Goal: Task Accomplishment & Management: Complete application form

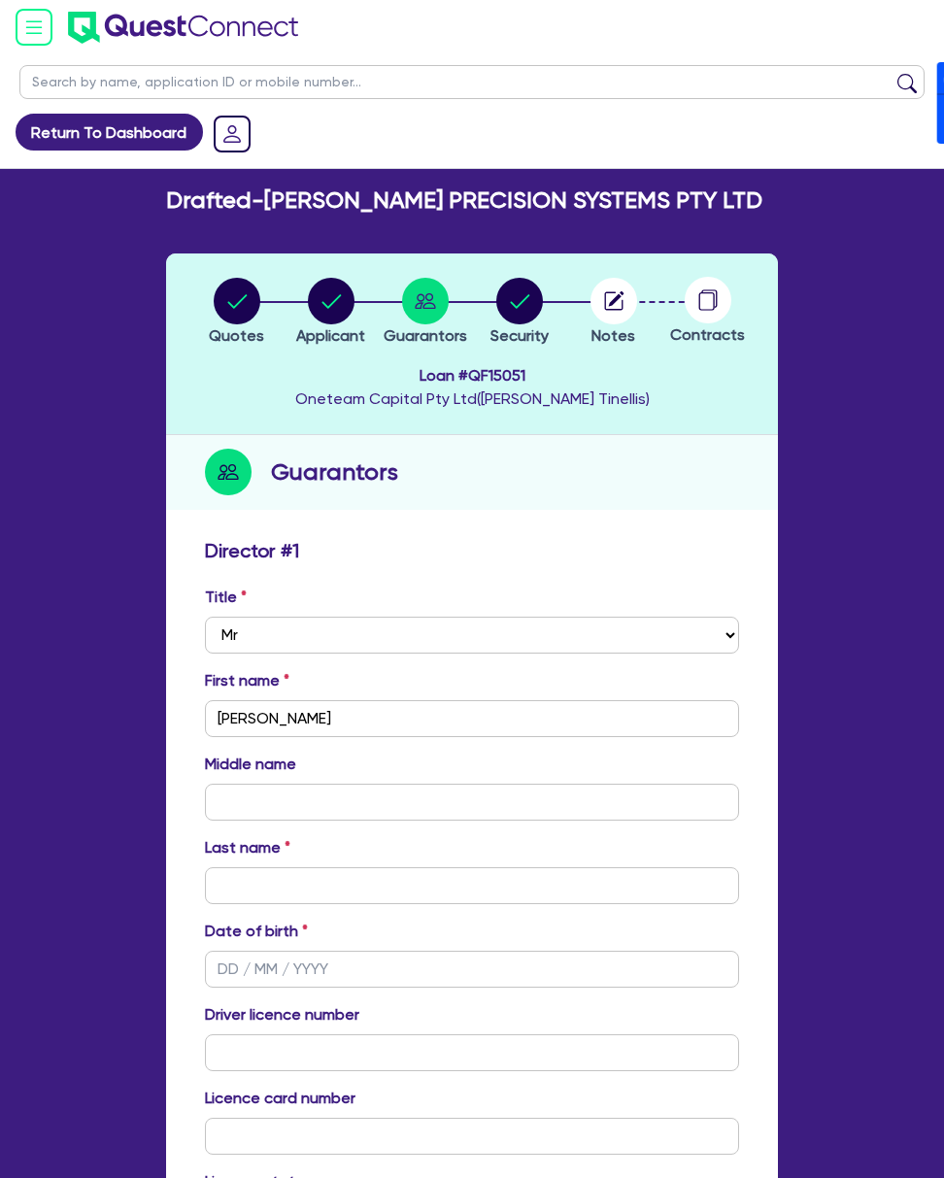
select select "MR"
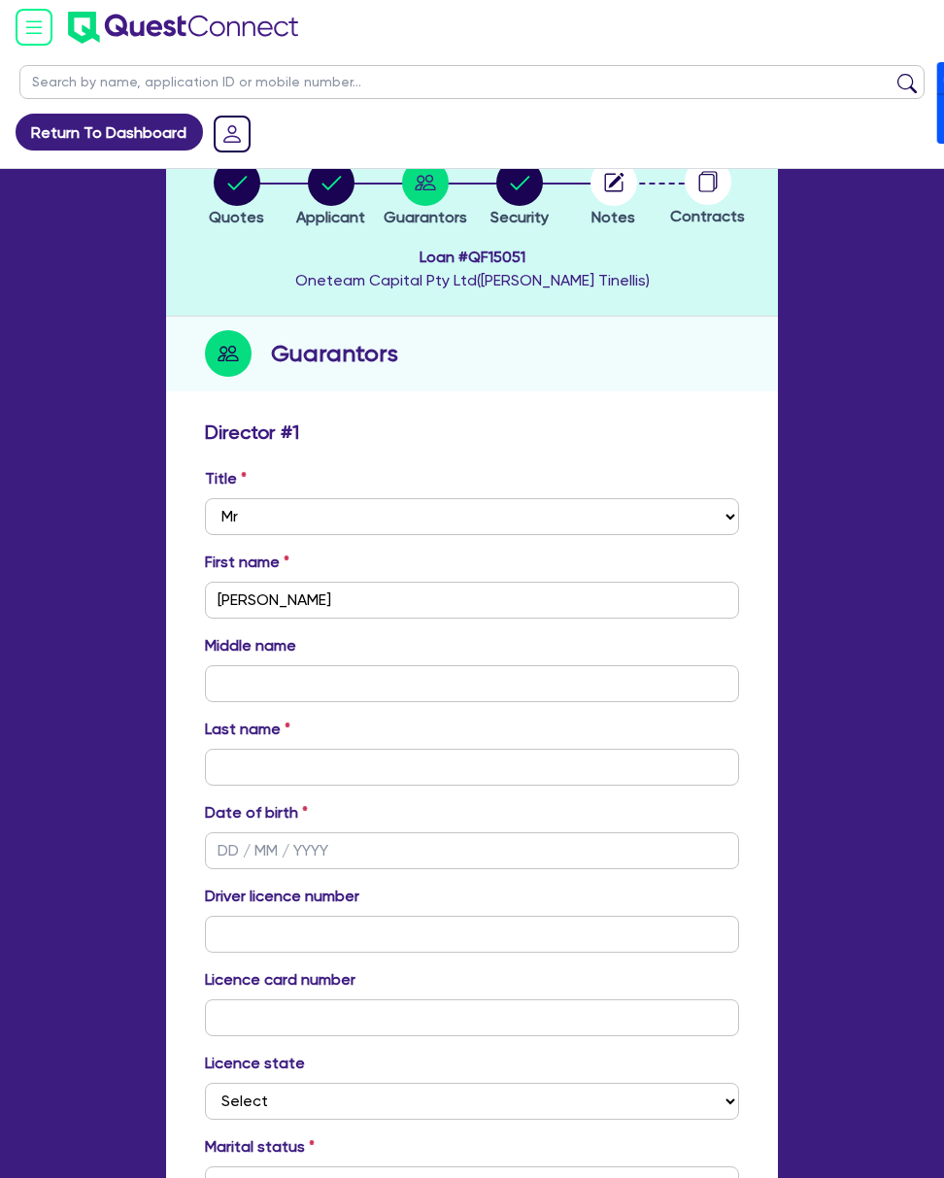
scroll to position [129, 0]
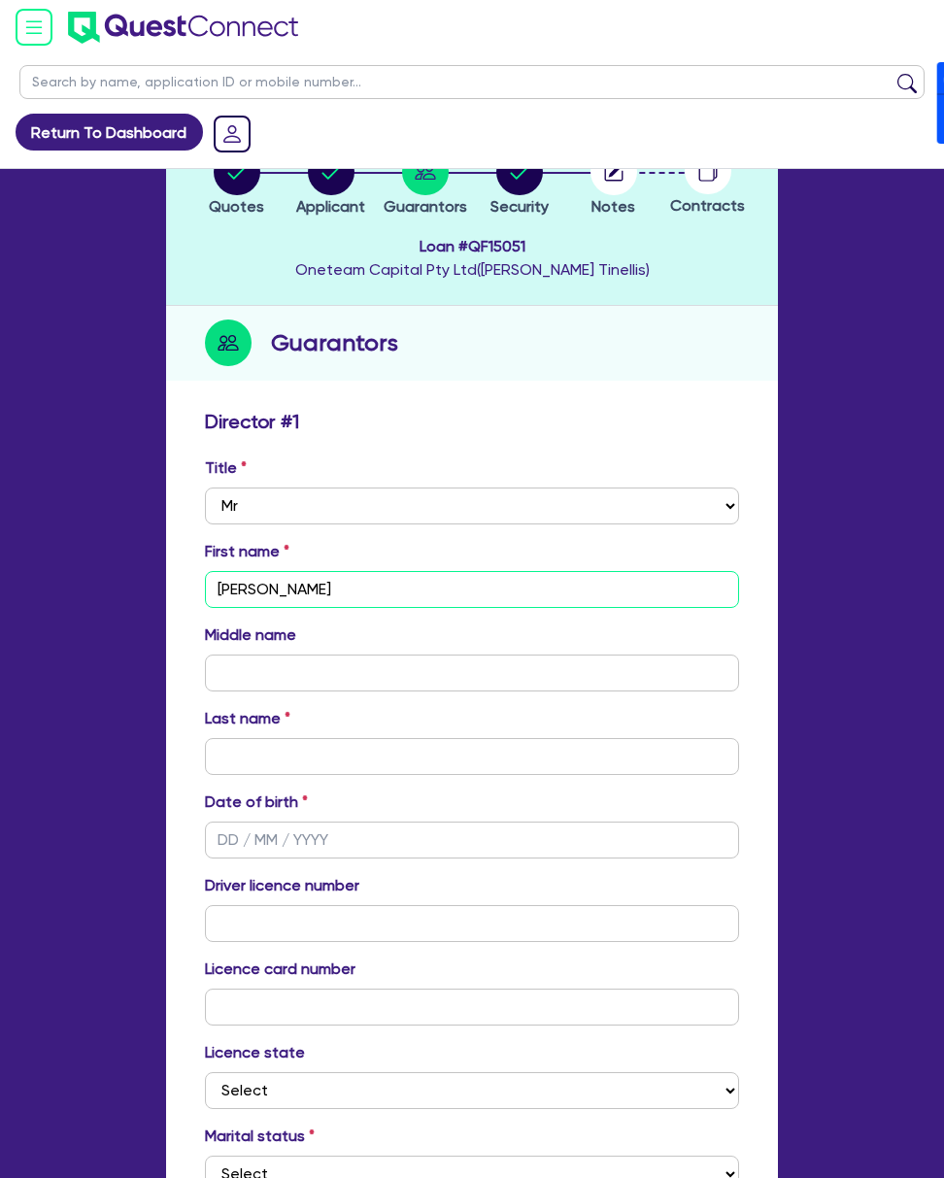
click at [316, 571] on input "[PERSON_NAME]" at bounding box center [472, 589] width 534 height 37
type input "H"
type input "0"
type input "He"
type input "0"
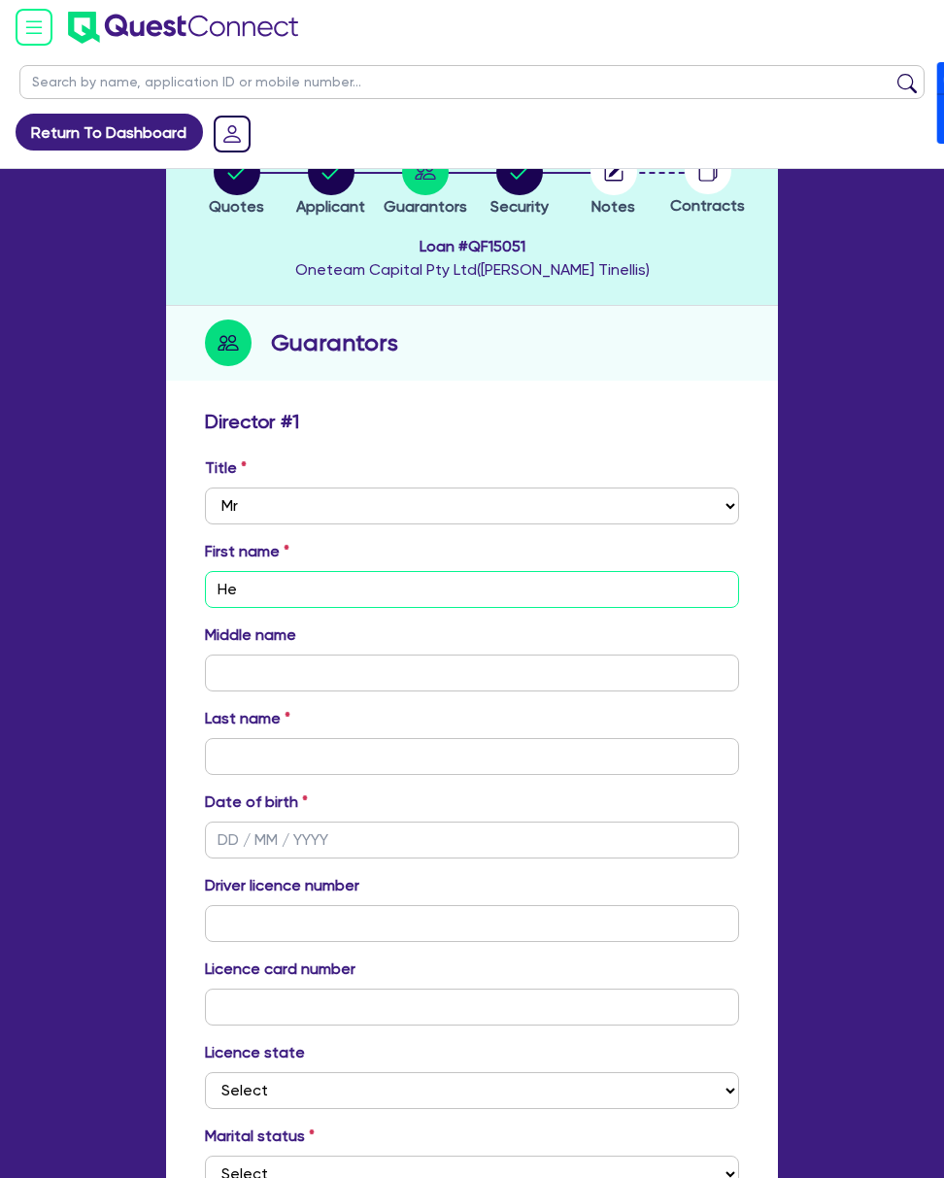
type input "Hen"
type input "0"
type input "Hend"
type input "0"
type input "Hendr"
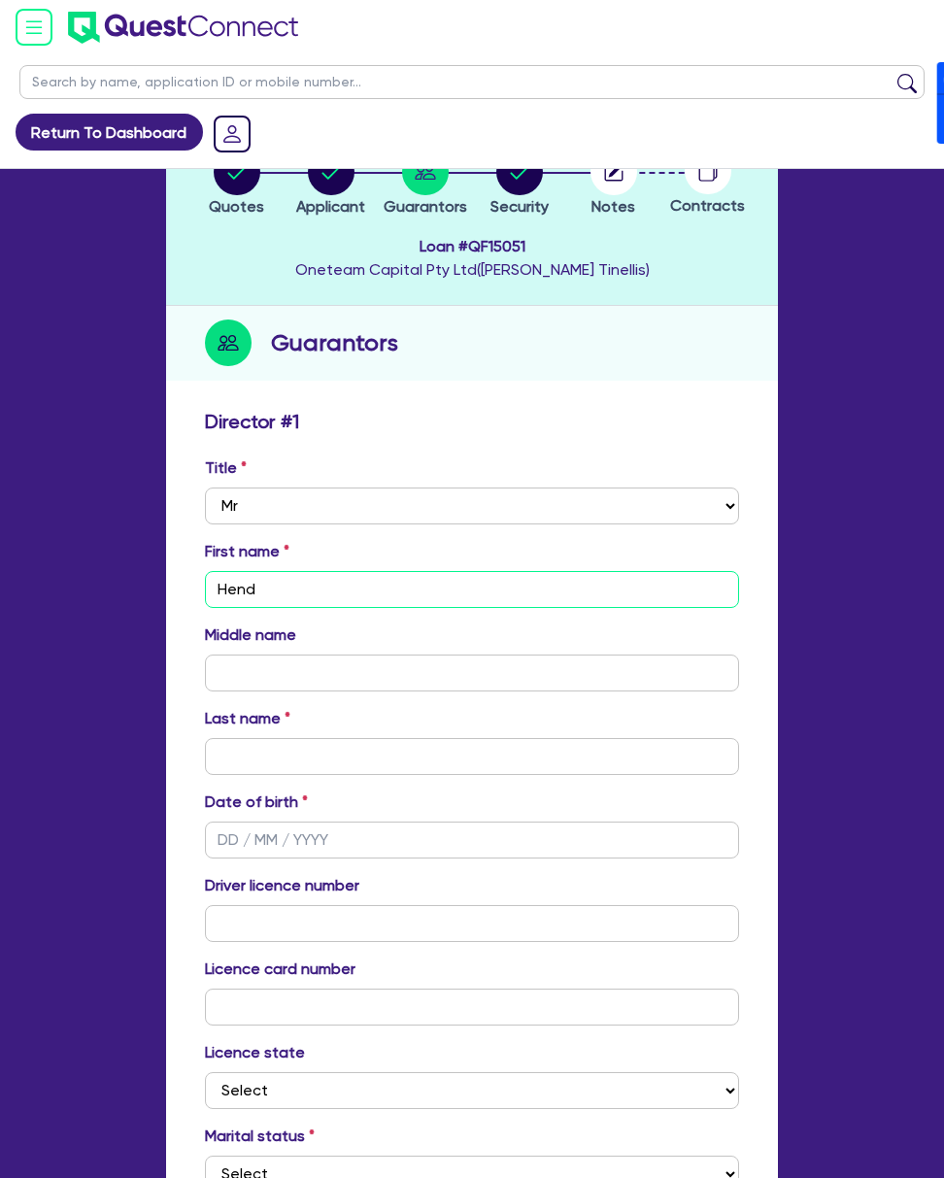
type input "0"
type input "Hendri"
type input "0"
type input "[PERSON_NAME]"
type input "0"
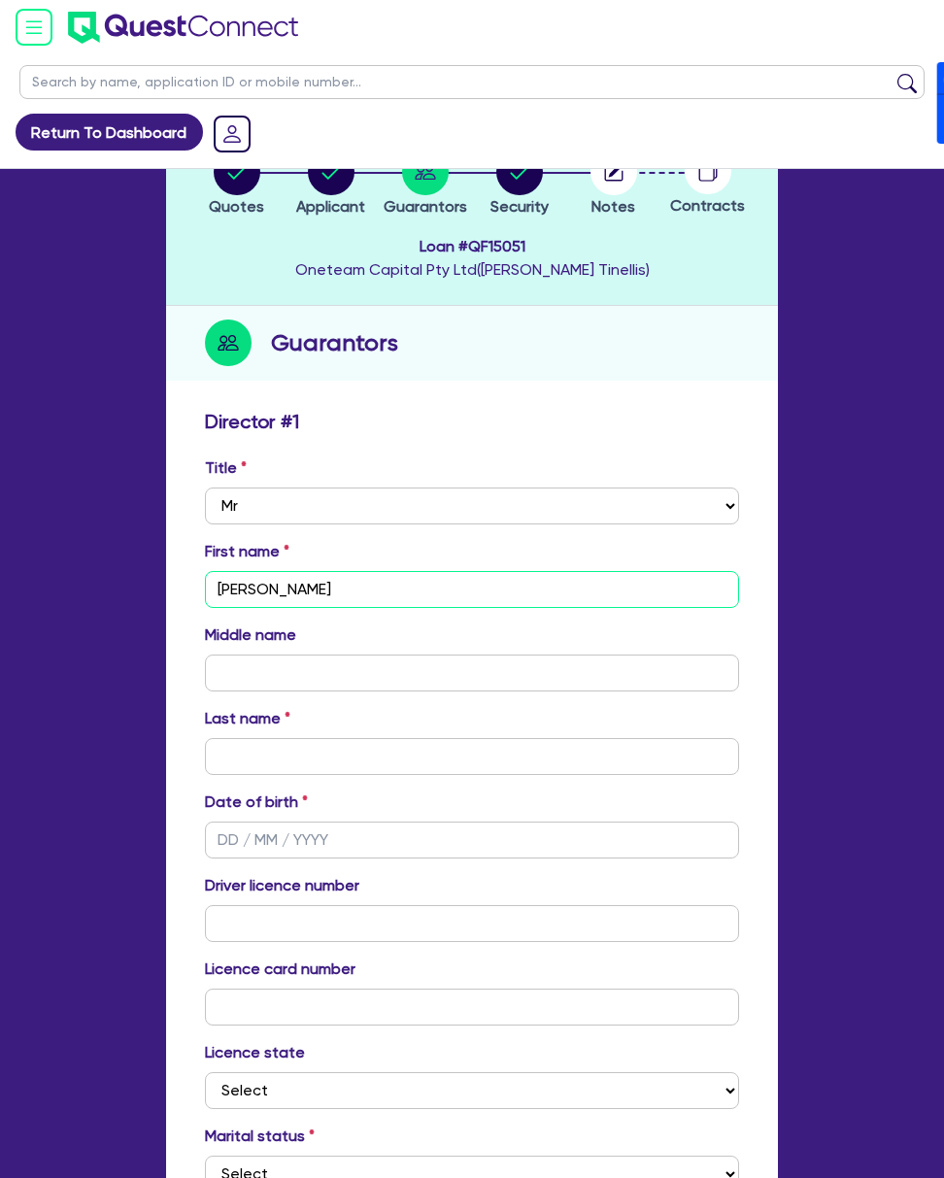
type input "[PERSON_NAME]"
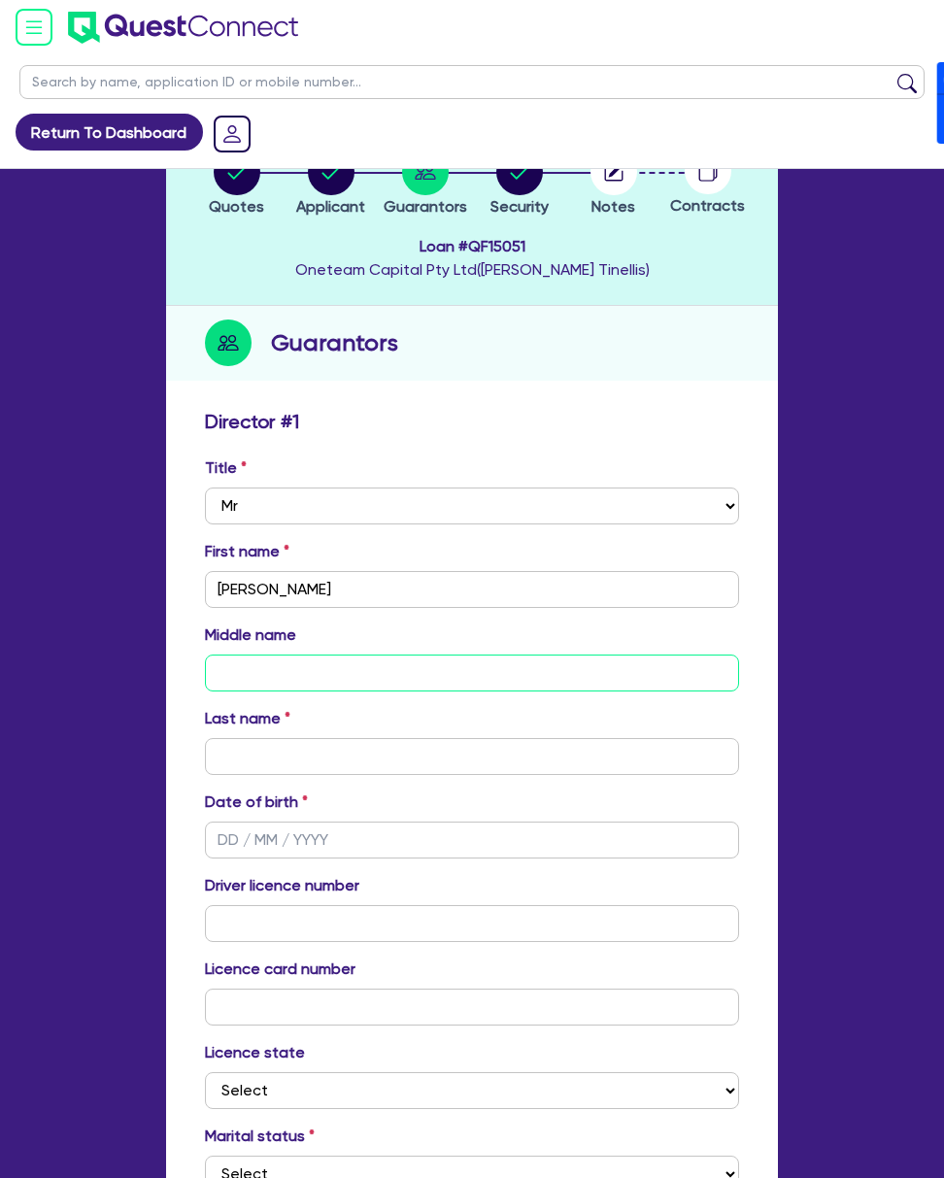
type input "J"
type input "0"
type input "[PERSON_NAME]"
type input "0"
type input "Jac"
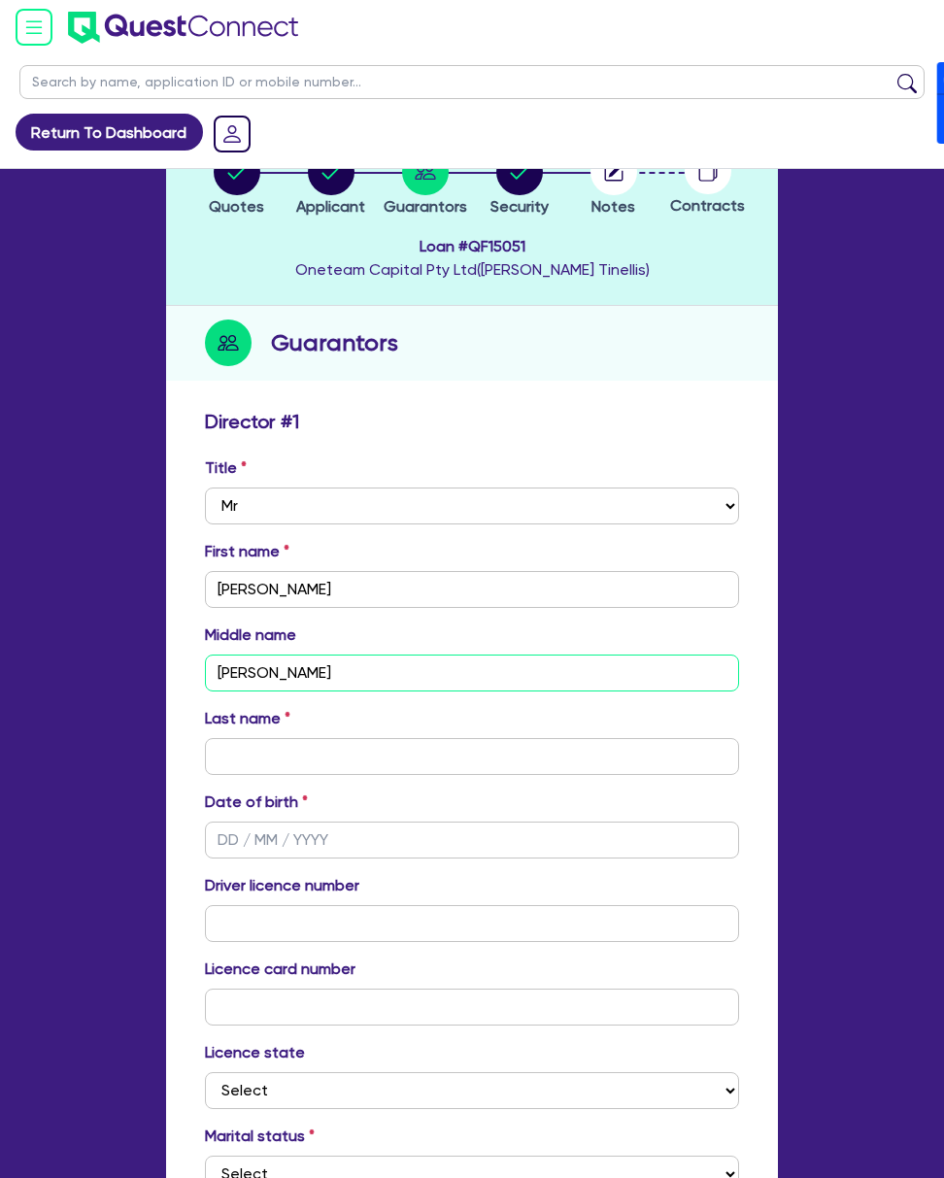
type input "0"
type input "Jaco"
type input "0"
type input "[PERSON_NAME]"
type input "0"
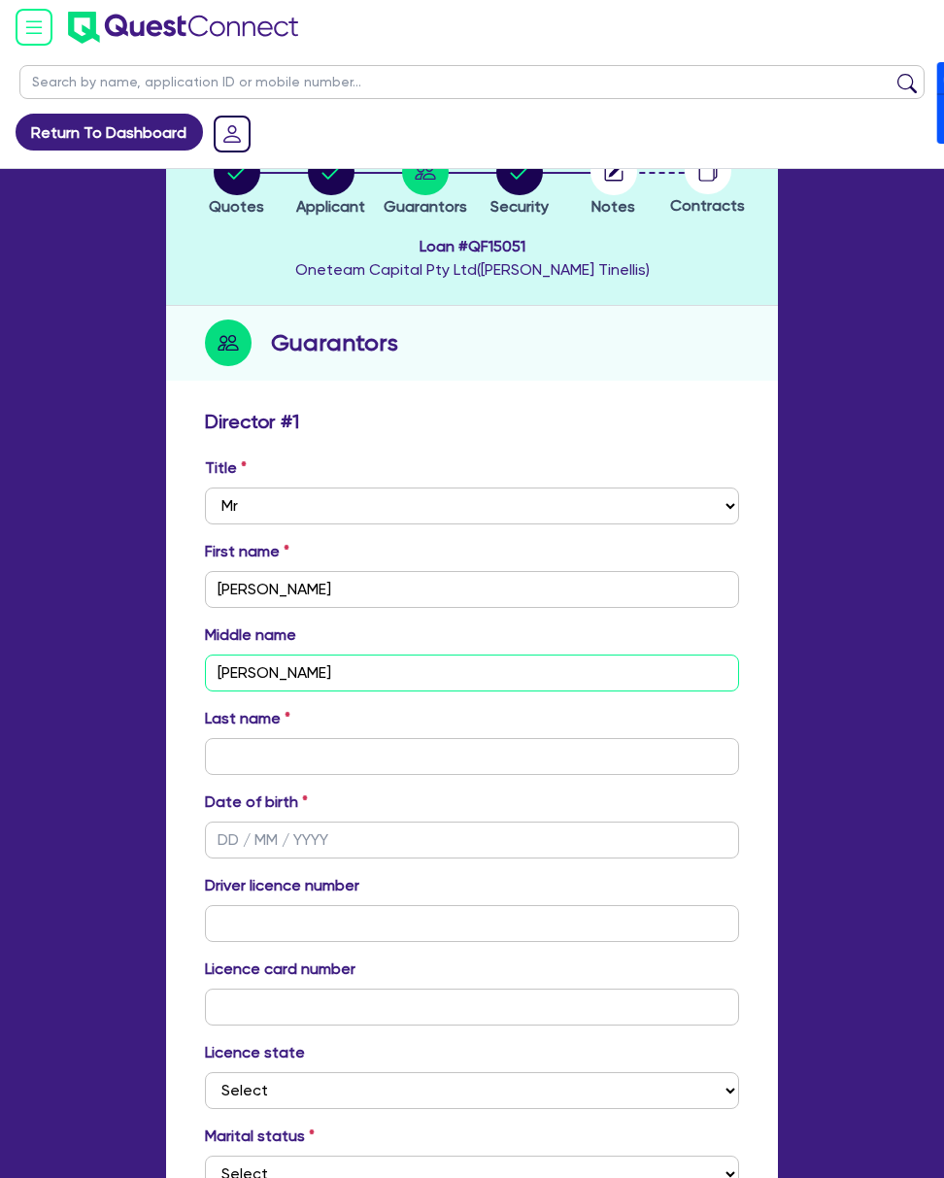
type input "Jacobu"
type input "0"
type input "[PERSON_NAME]"
type input "0"
type input "[PERSON_NAME]"
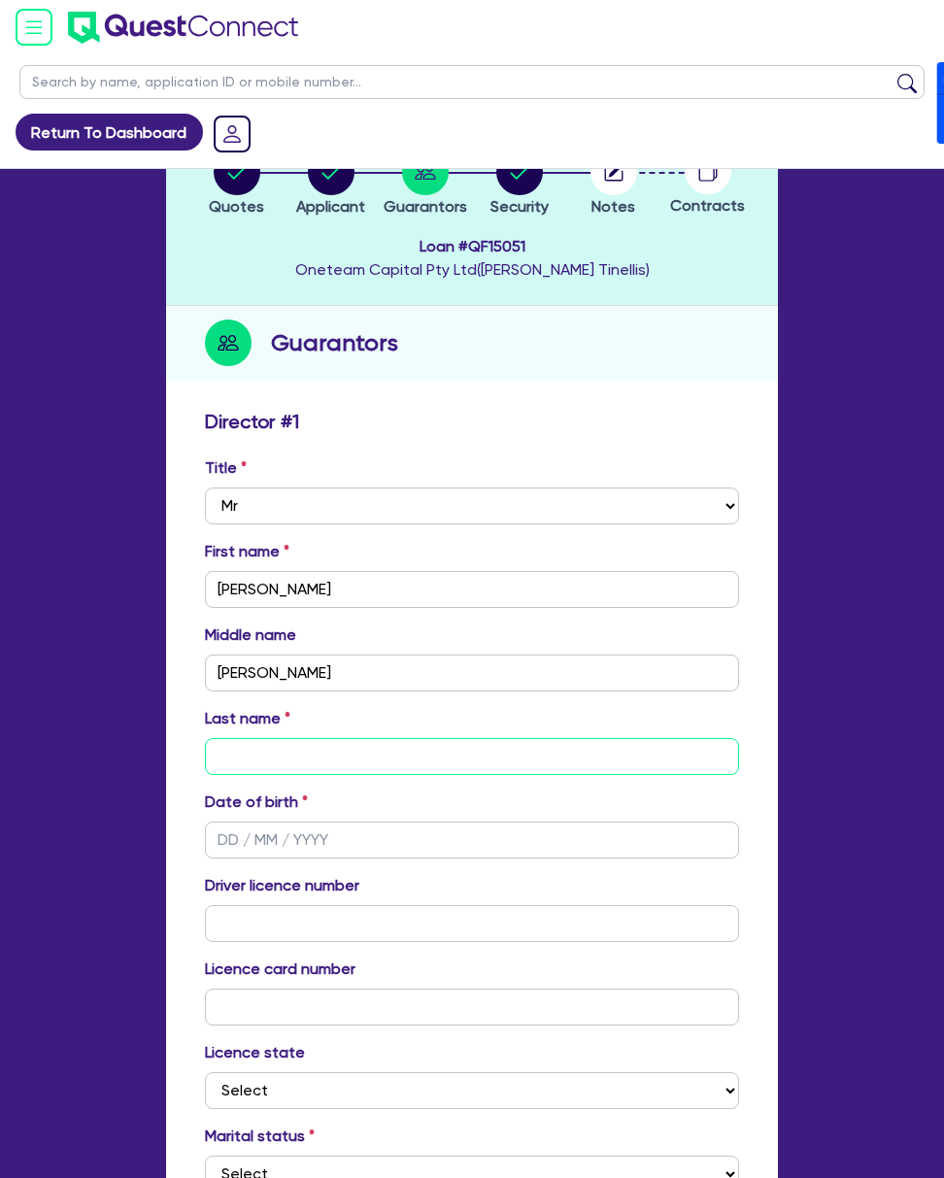
type input "S"
type input "0"
type input "Sc"
type input "0"
type input "Sch"
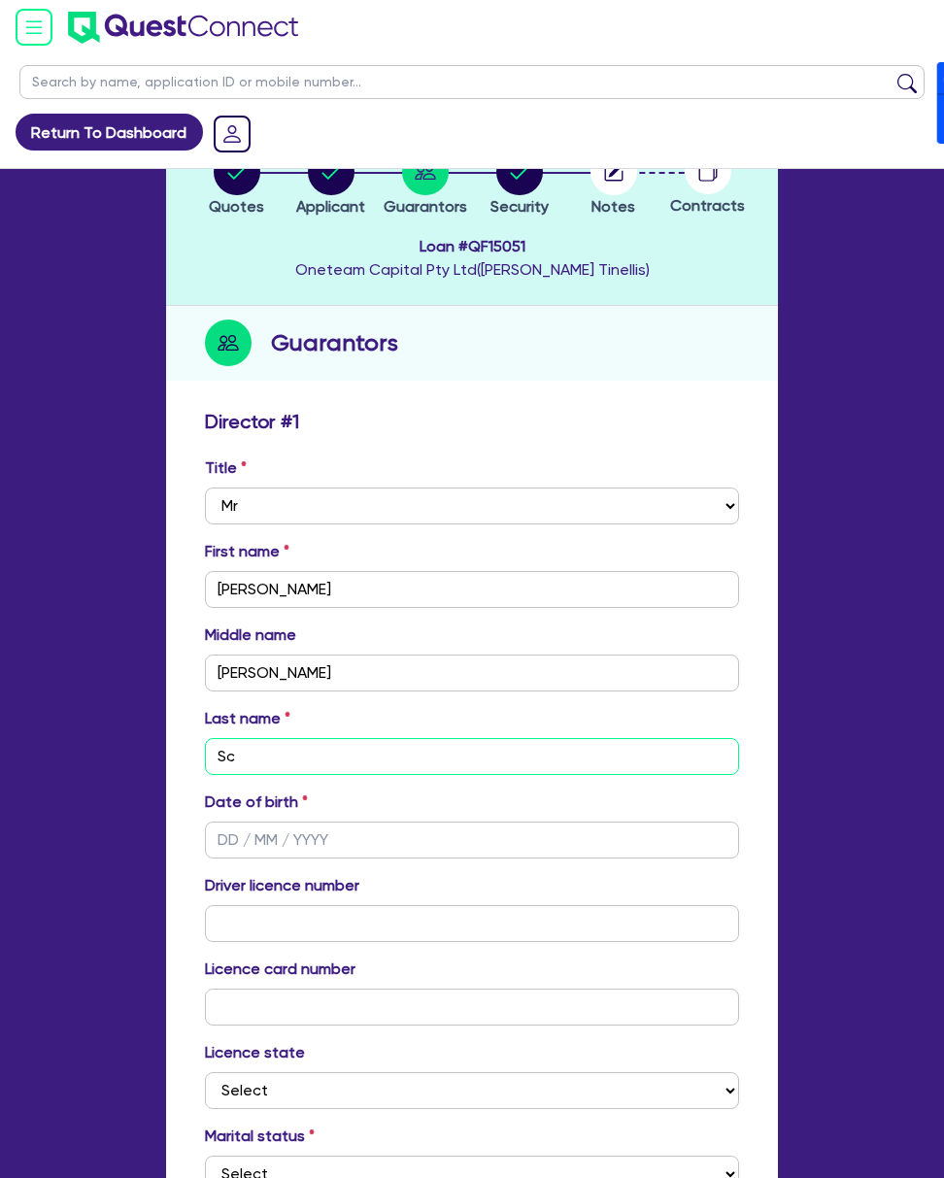
type input "0"
type input "Schu"
type input "0"
type input "[PERSON_NAME]"
type input "0"
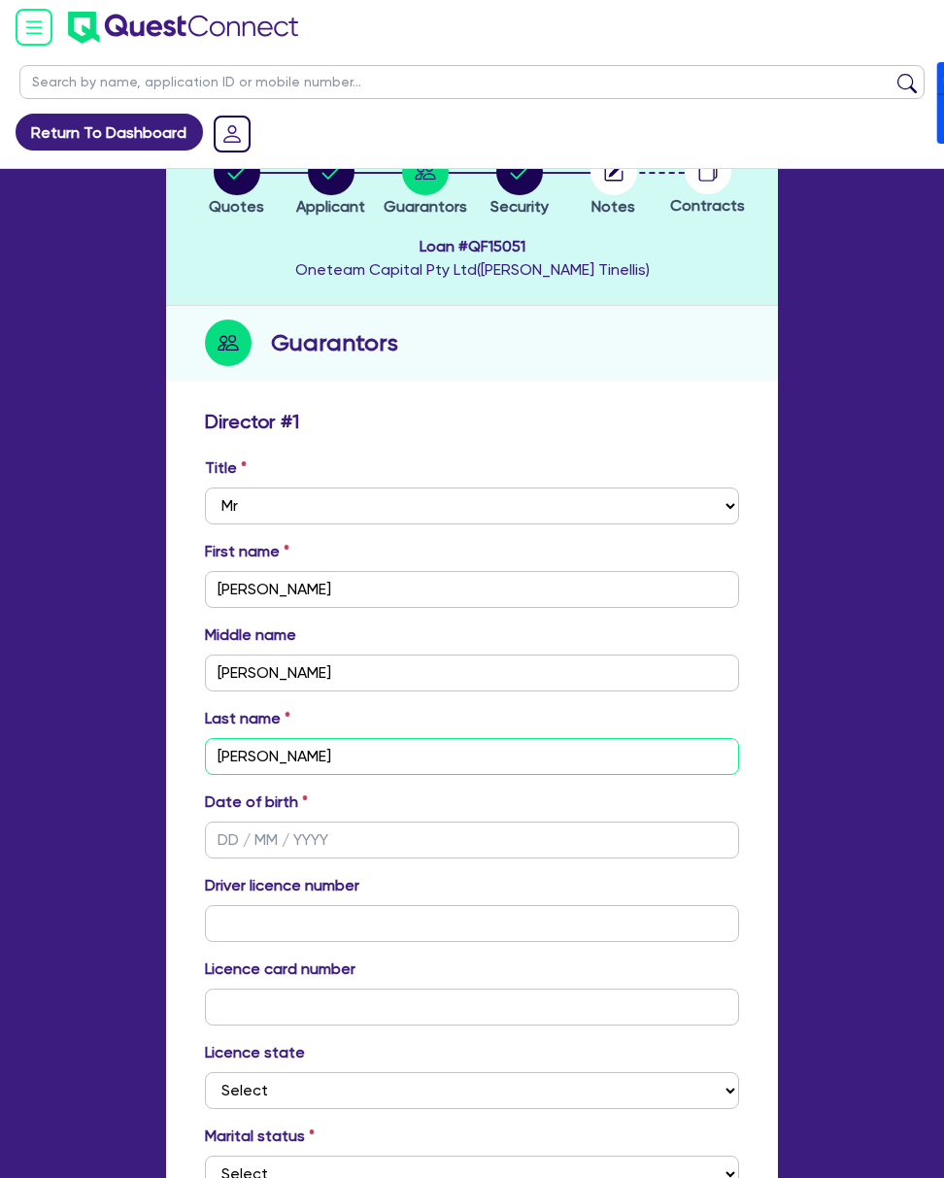
type input "[PERSON_NAME]"
type input "0"
type input "[PERSON_NAME]"
type input "0"
type input "[PERSON_NAME]"
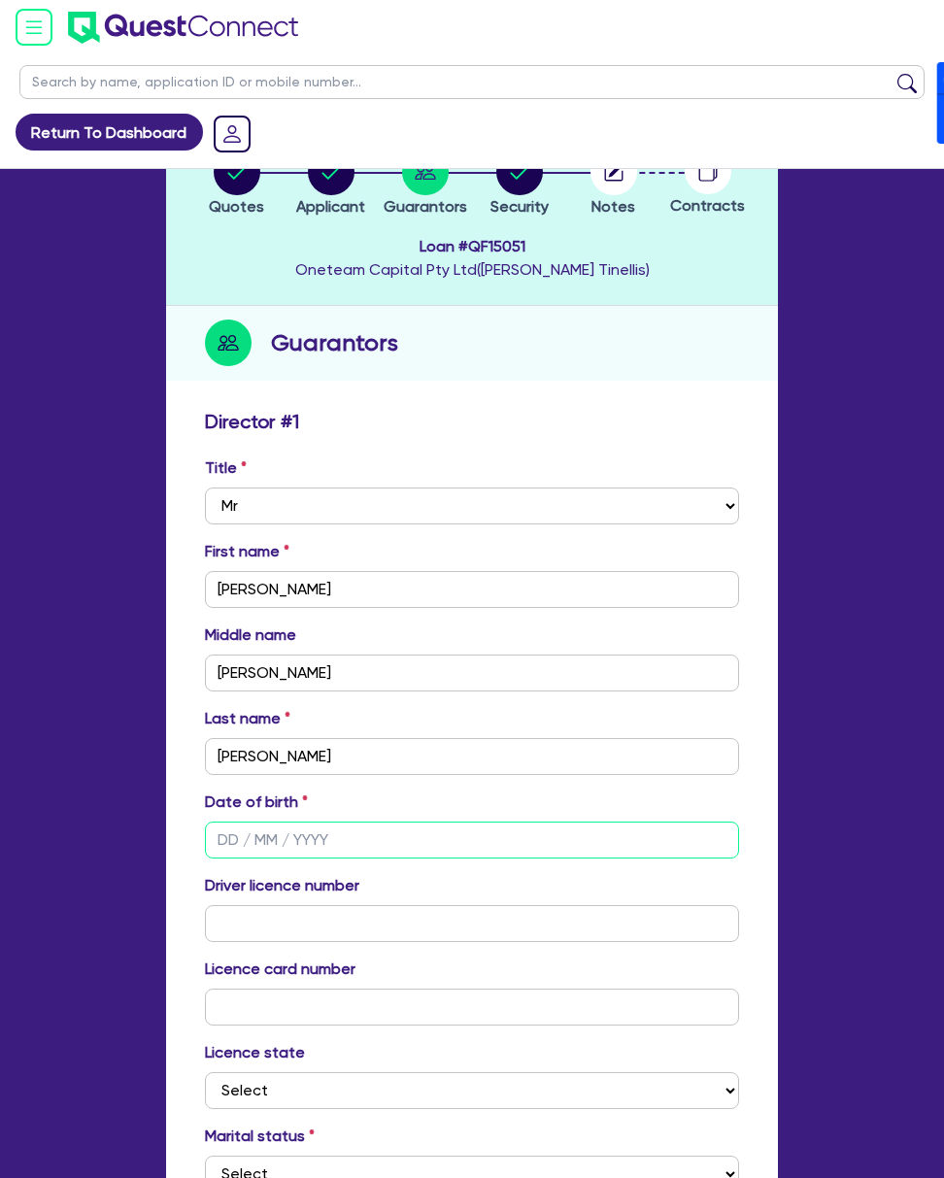
type input "3 / /"
type input "0"
type input "30/ /"
type input "0"
type input "30/1 /"
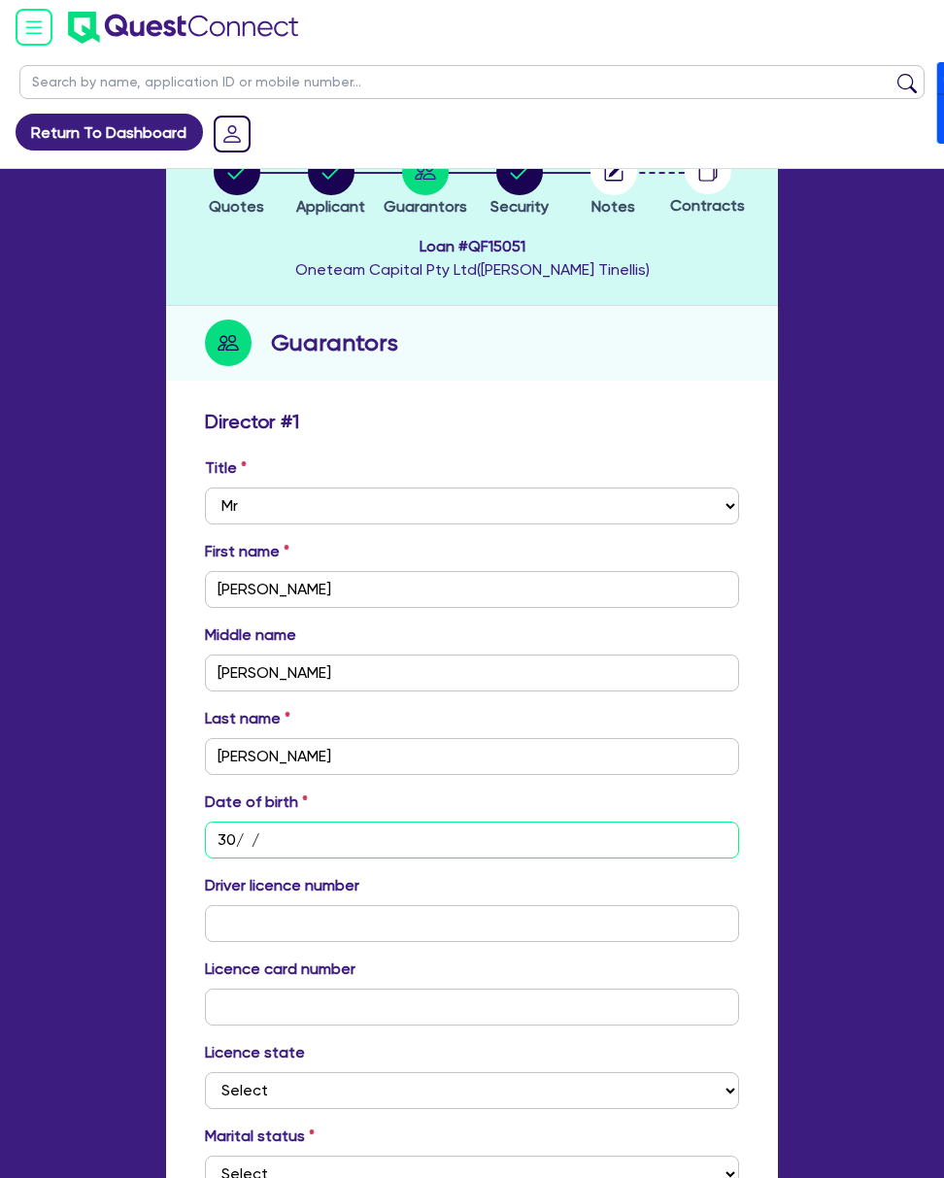
type input "0"
type input "30/10/"
type input "0"
type input "30/10/1"
type input "0"
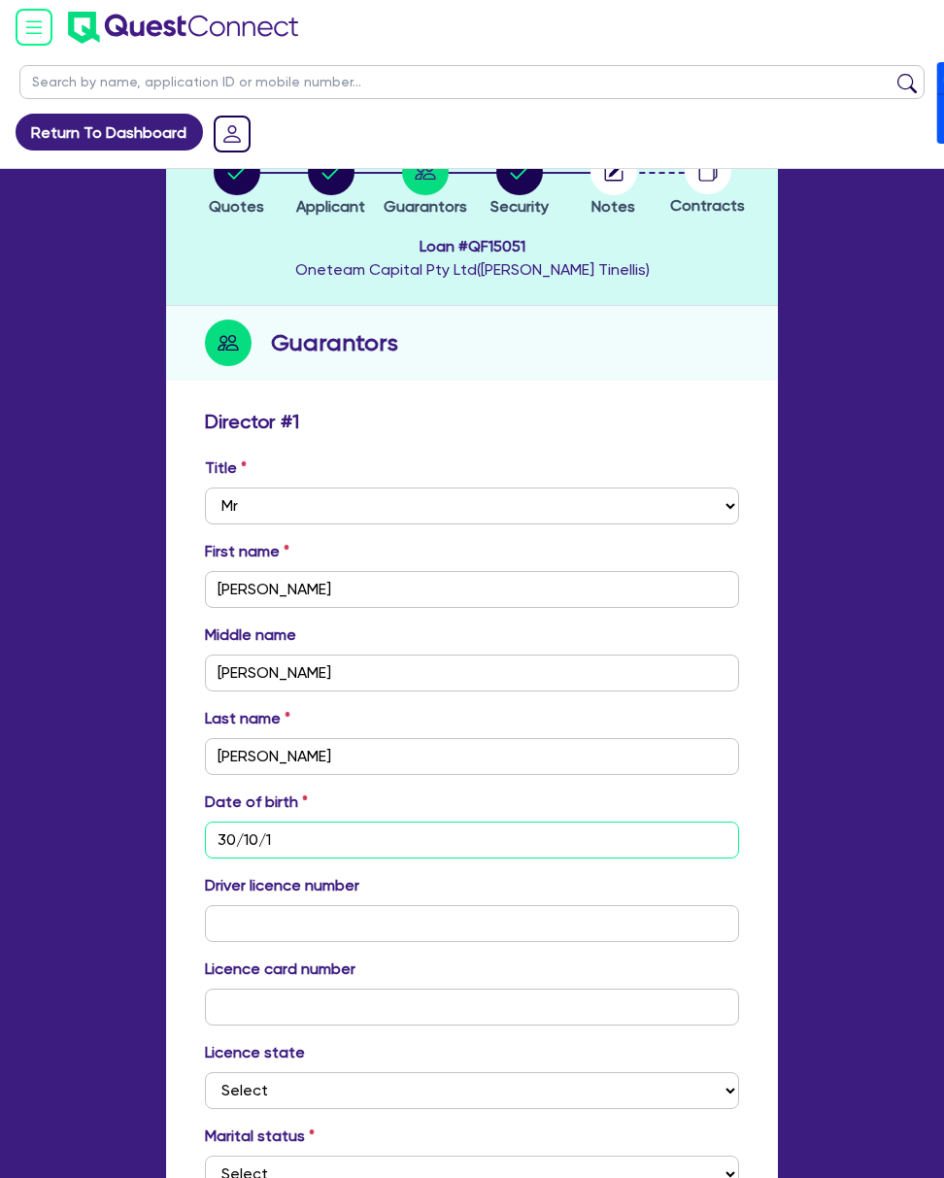
type input "[DATE]"
type input "0"
type input "30/10/197"
type input "0"
type input "[DATE]"
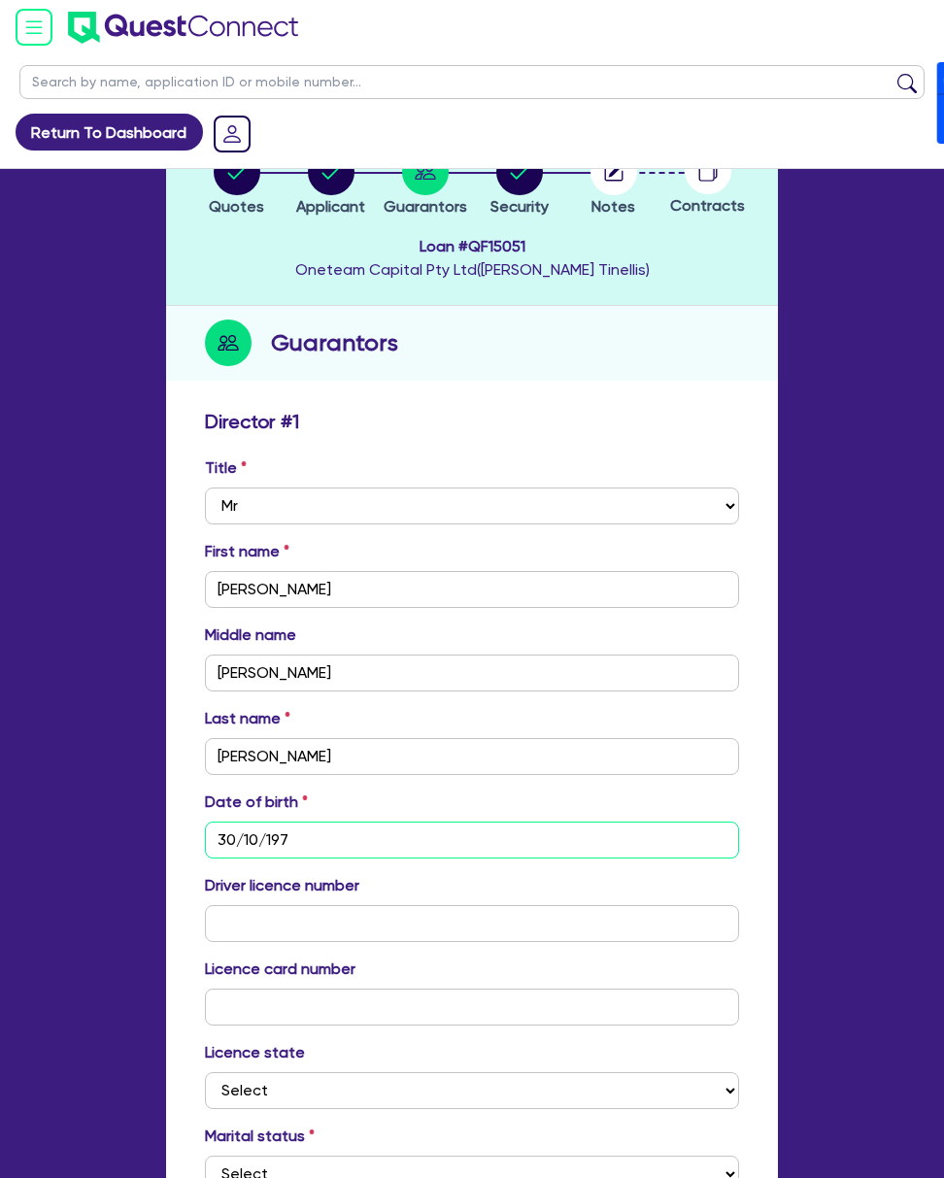
type input "0"
type input "[DATE]"
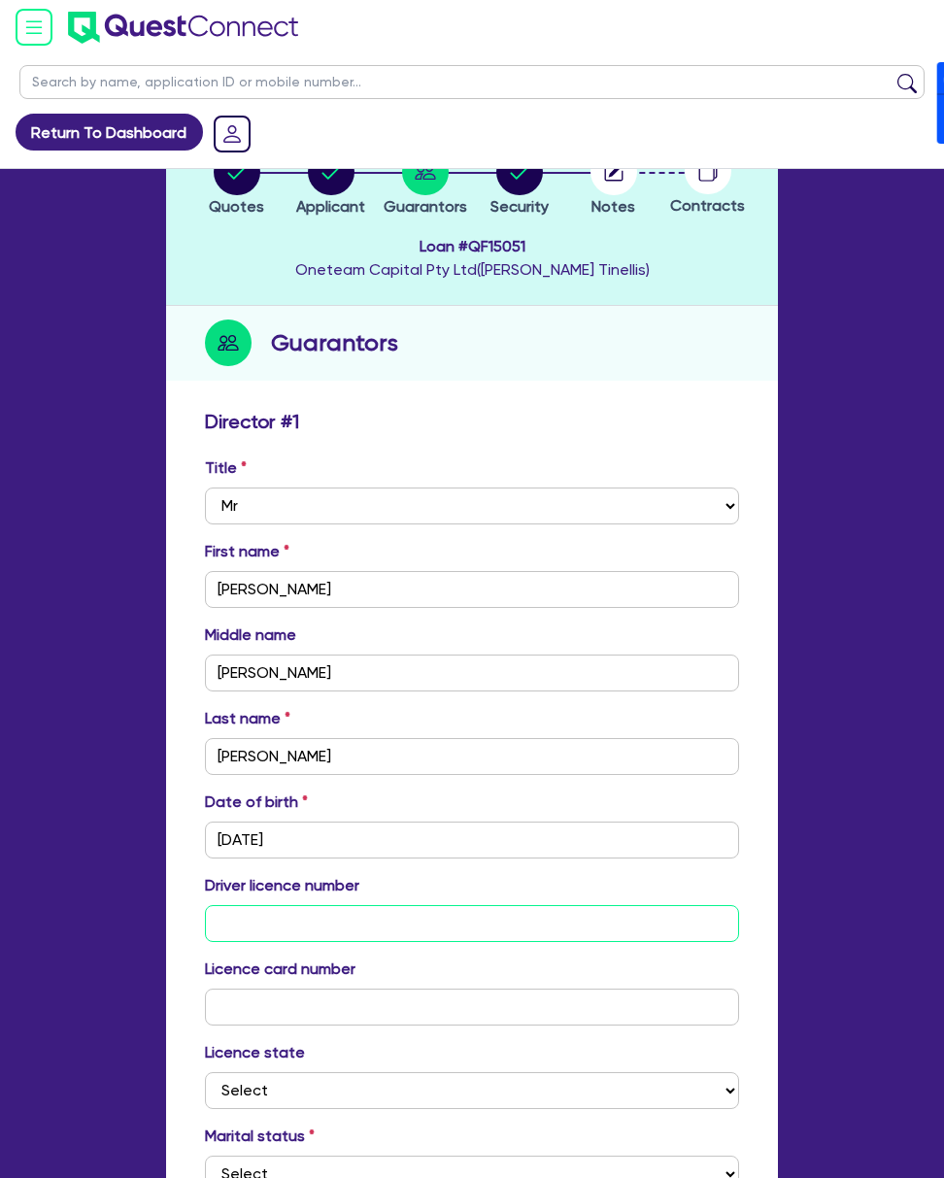
type input "7"
type input "0"
type input "79"
type input "0"
type input "796"
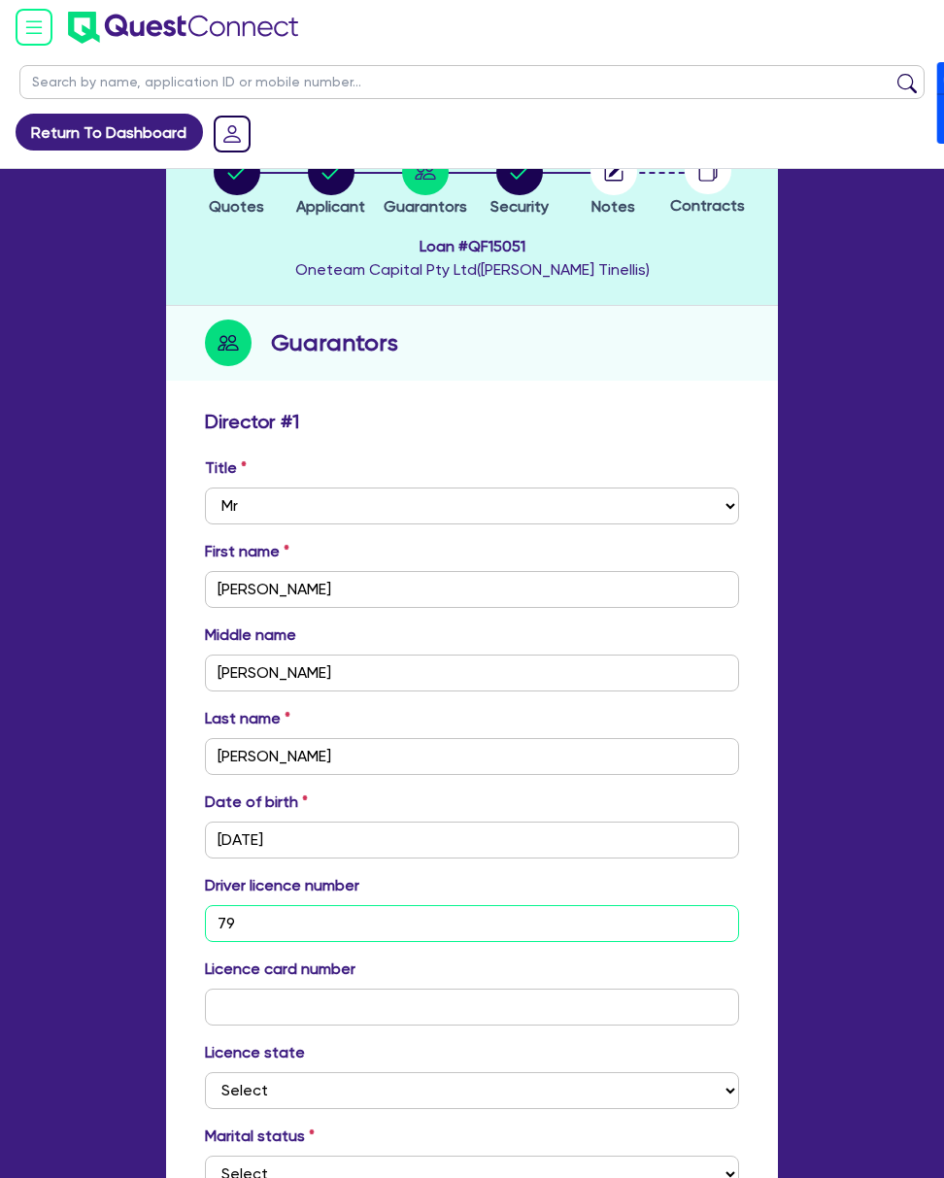
type input "0"
type input "7967"
type input "0"
type input "79676"
type input "0"
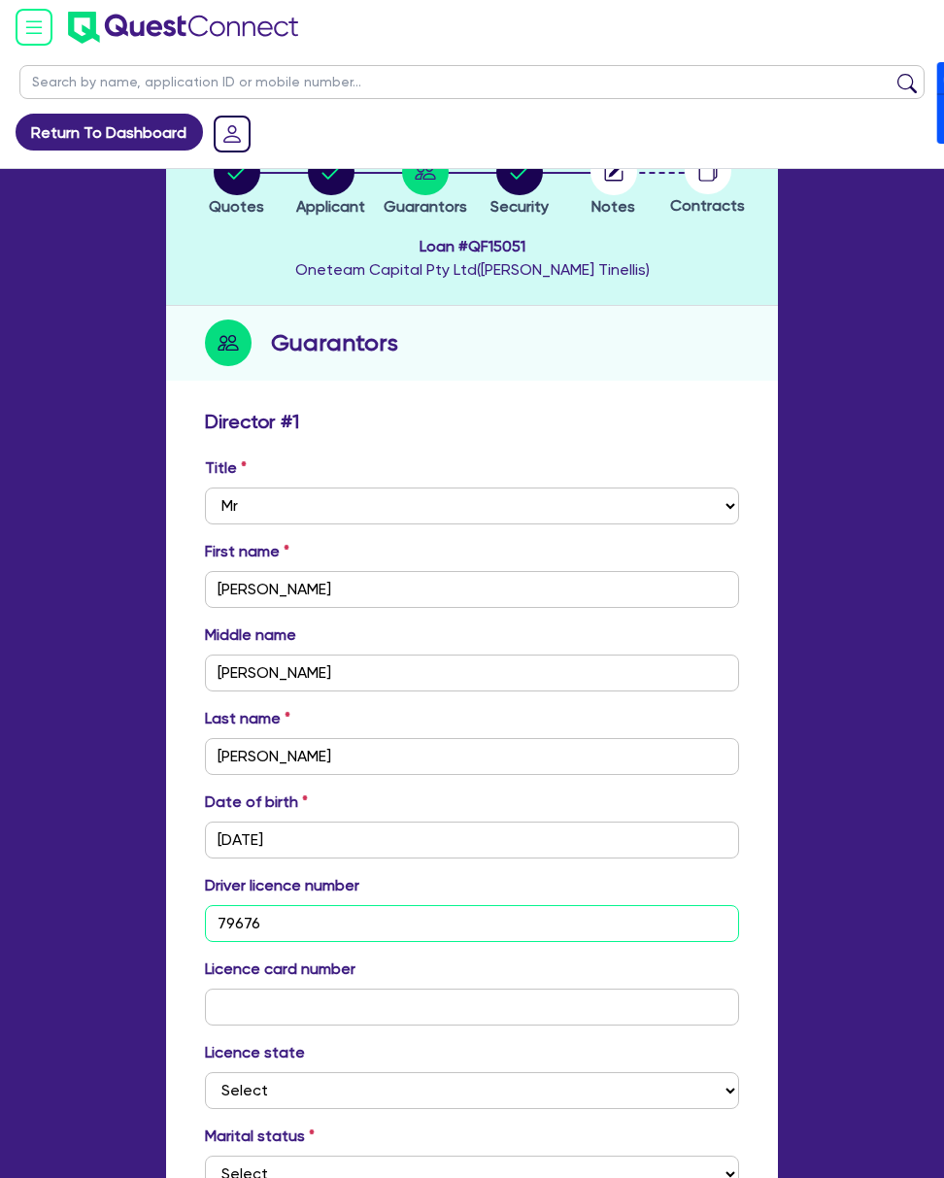
type input "796768"
type input "0"
type input "7967683"
type input "0"
type input "7967683"
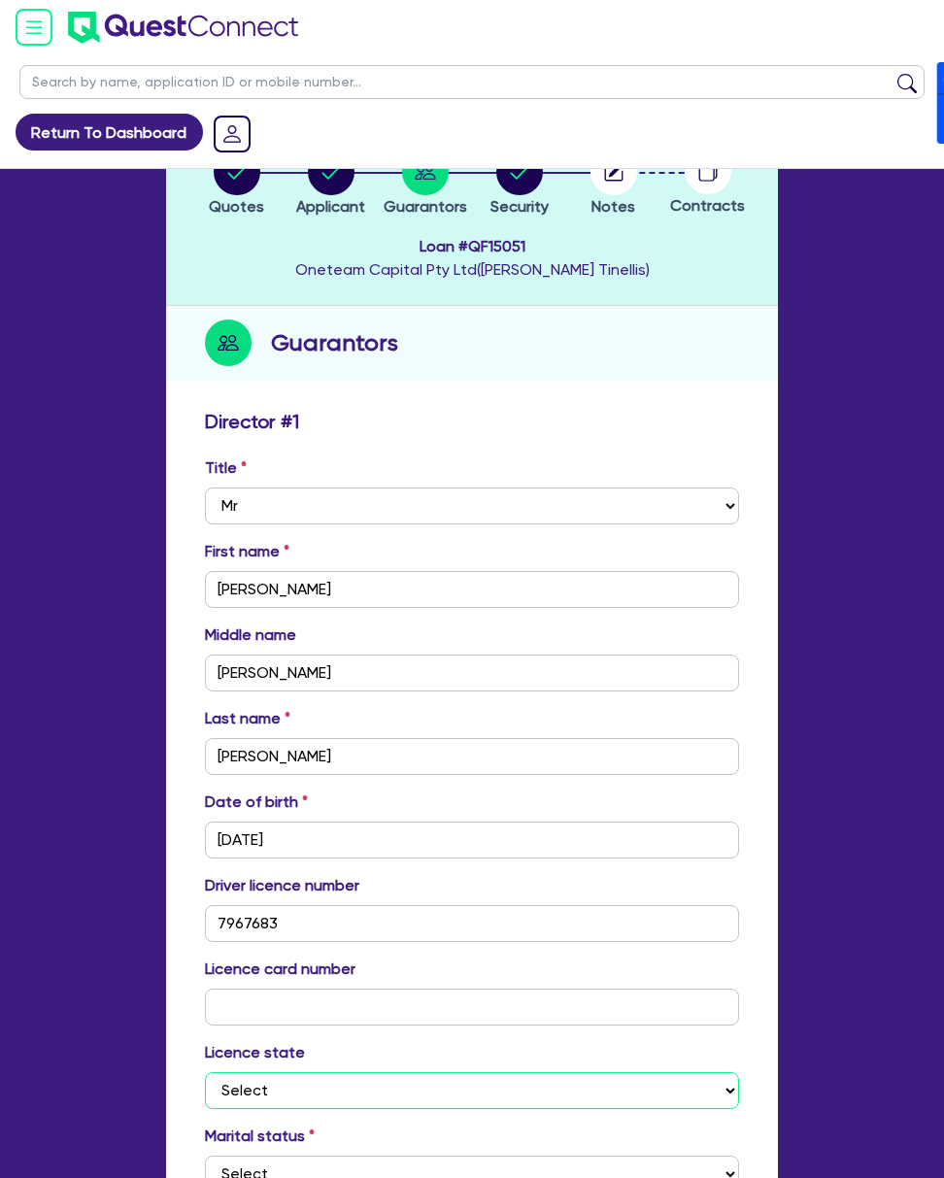
select select "WA"
type input "0"
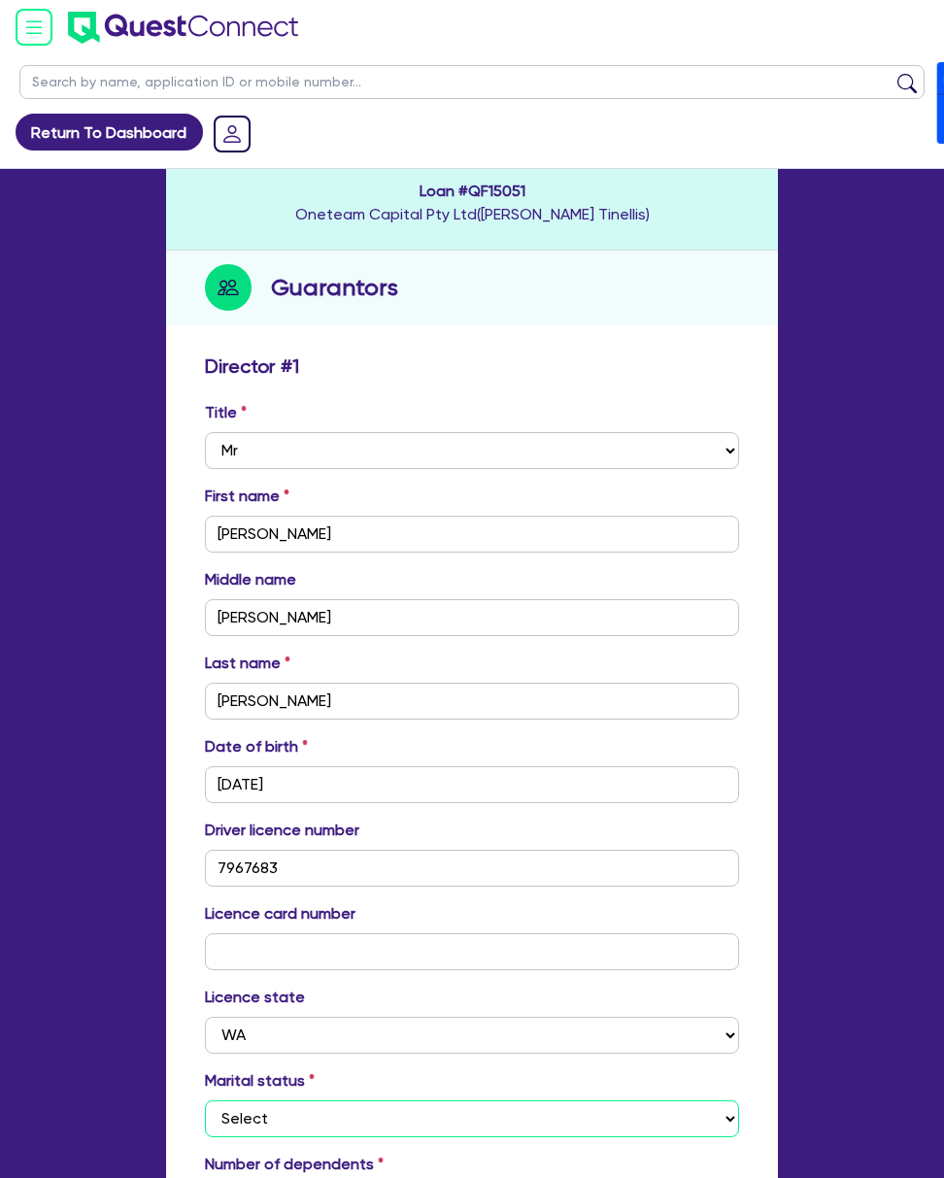
scroll to position [388, 0]
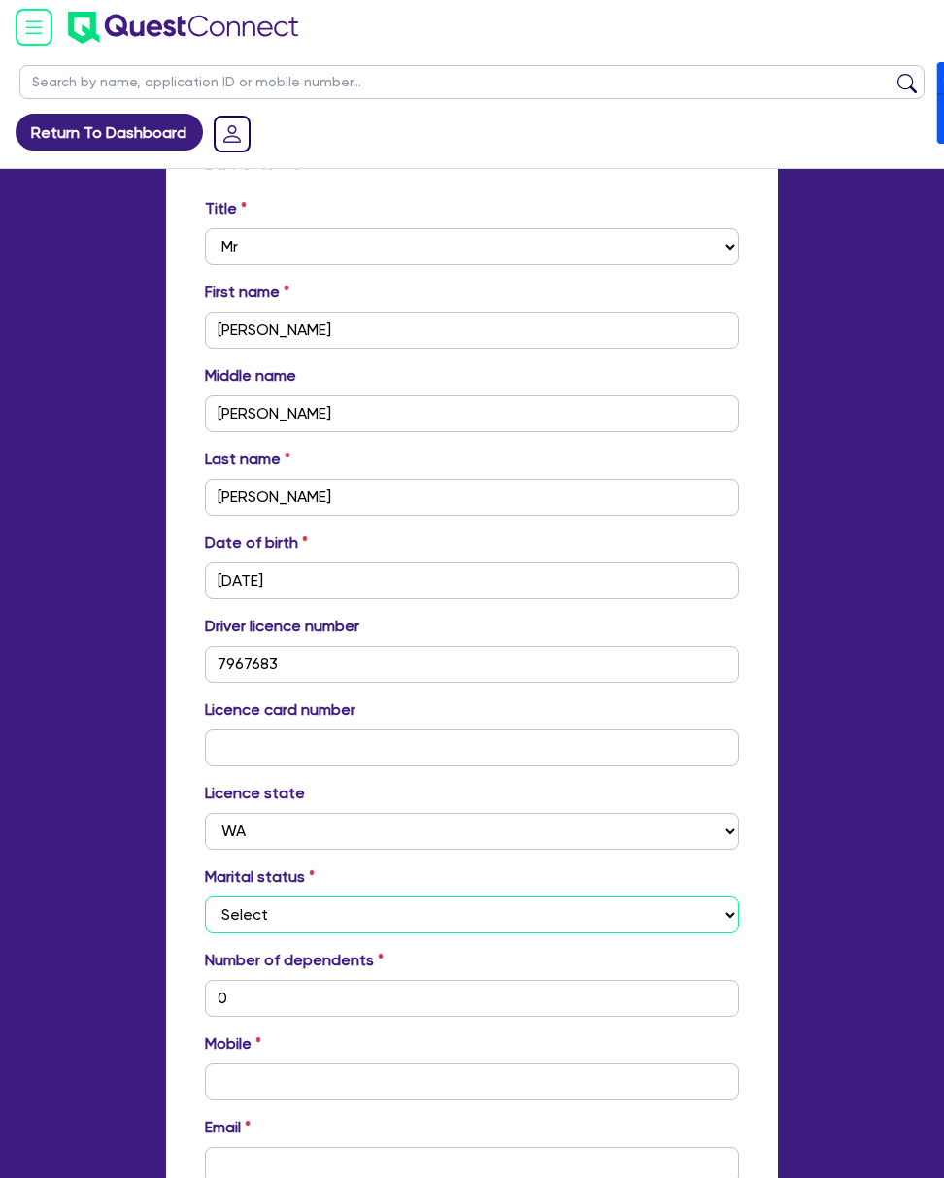
click at [227, 896] on select "Select Single Married De Facto / Partner" at bounding box center [472, 914] width 534 height 37
select select "MARRIED"
click at [205, 896] on select "Select Single Married De Facto / Partner" at bounding box center [472, 914] width 534 height 37
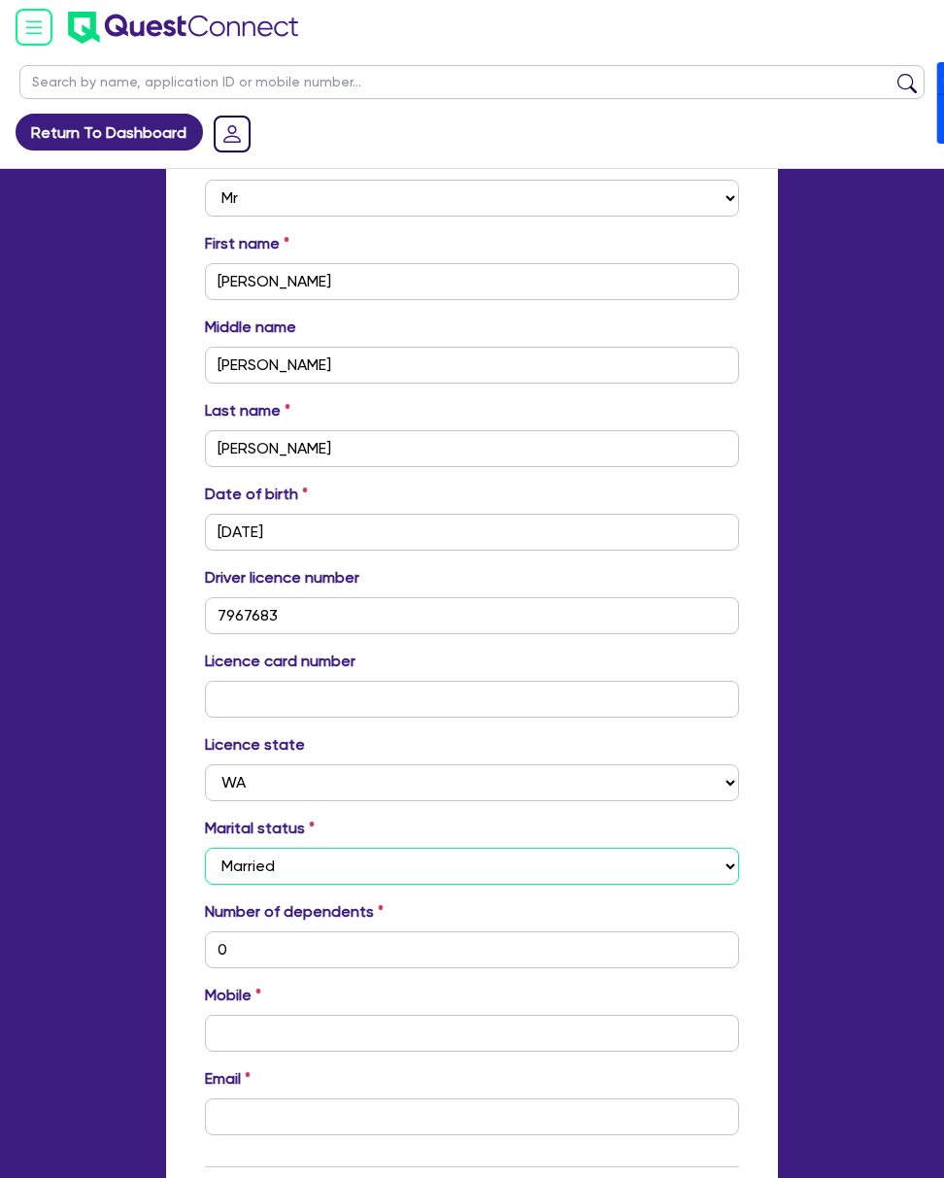
scroll to position [518, 0]
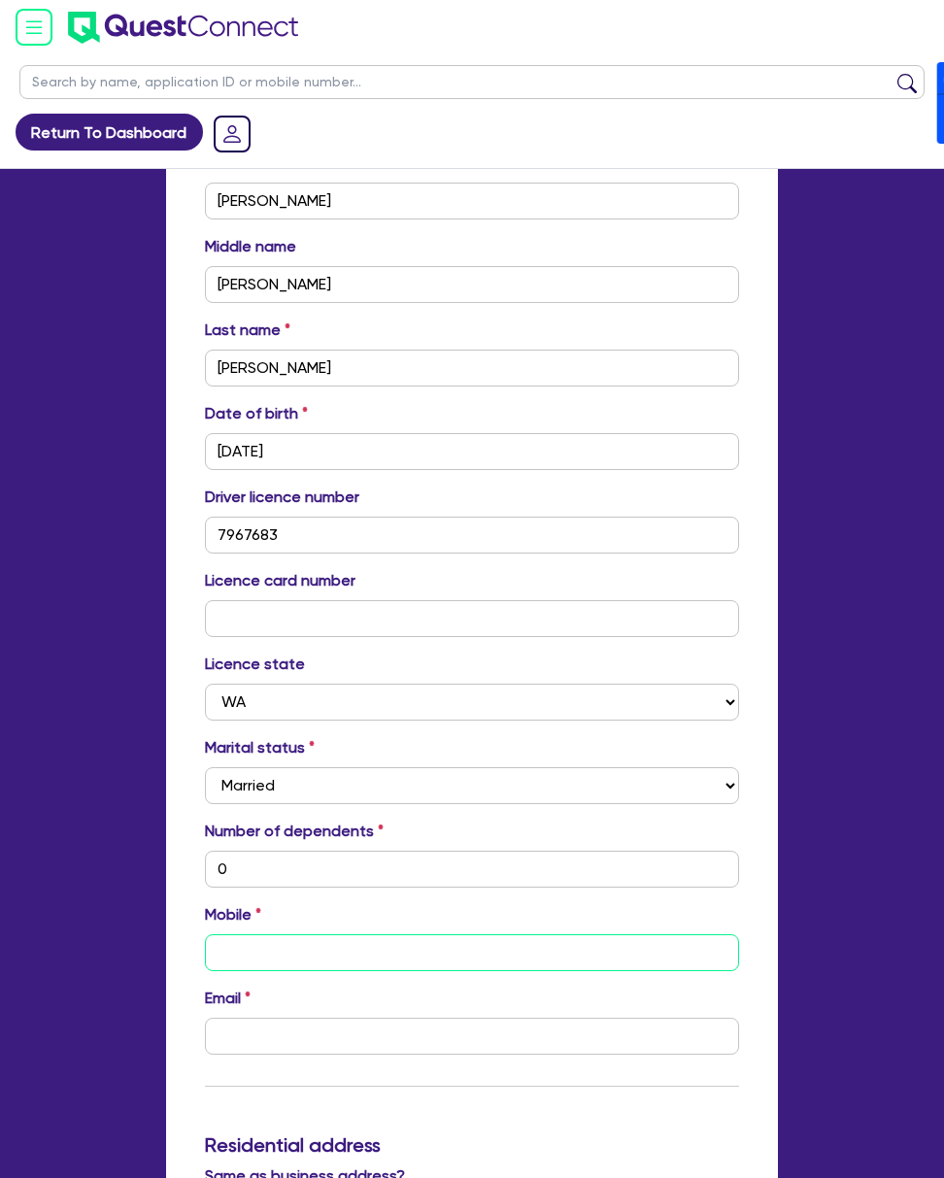
click at [250, 934] on input "text" at bounding box center [472, 952] width 534 height 37
paste input "0478 843 551"
type input "0"
type input "0478 843 551"
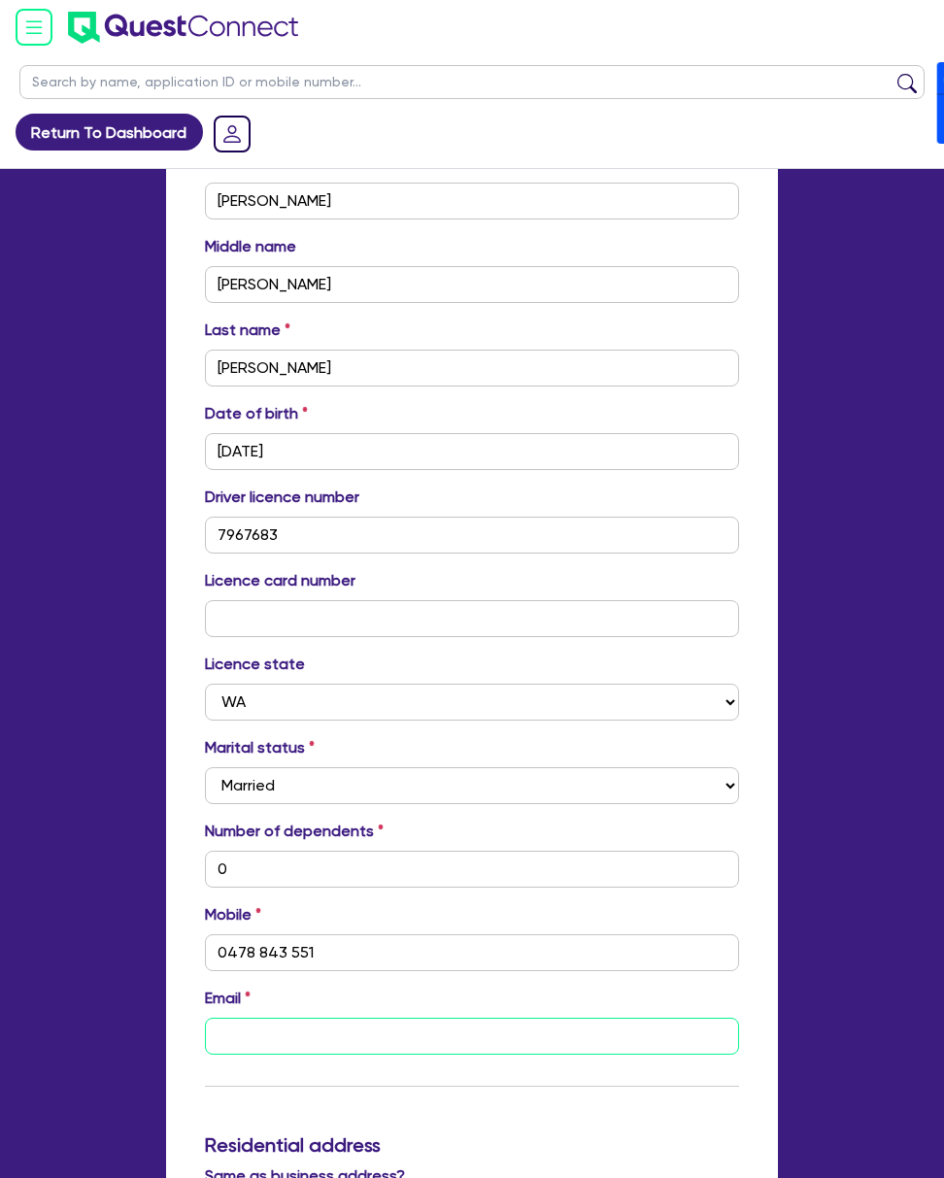
click at [249, 1018] on input "email" at bounding box center [472, 1036] width 534 height 37
paste input "[PERSON_NAME][EMAIL_ADDRESS][DOMAIN_NAME]"
type input "0"
type input "0478 843 551"
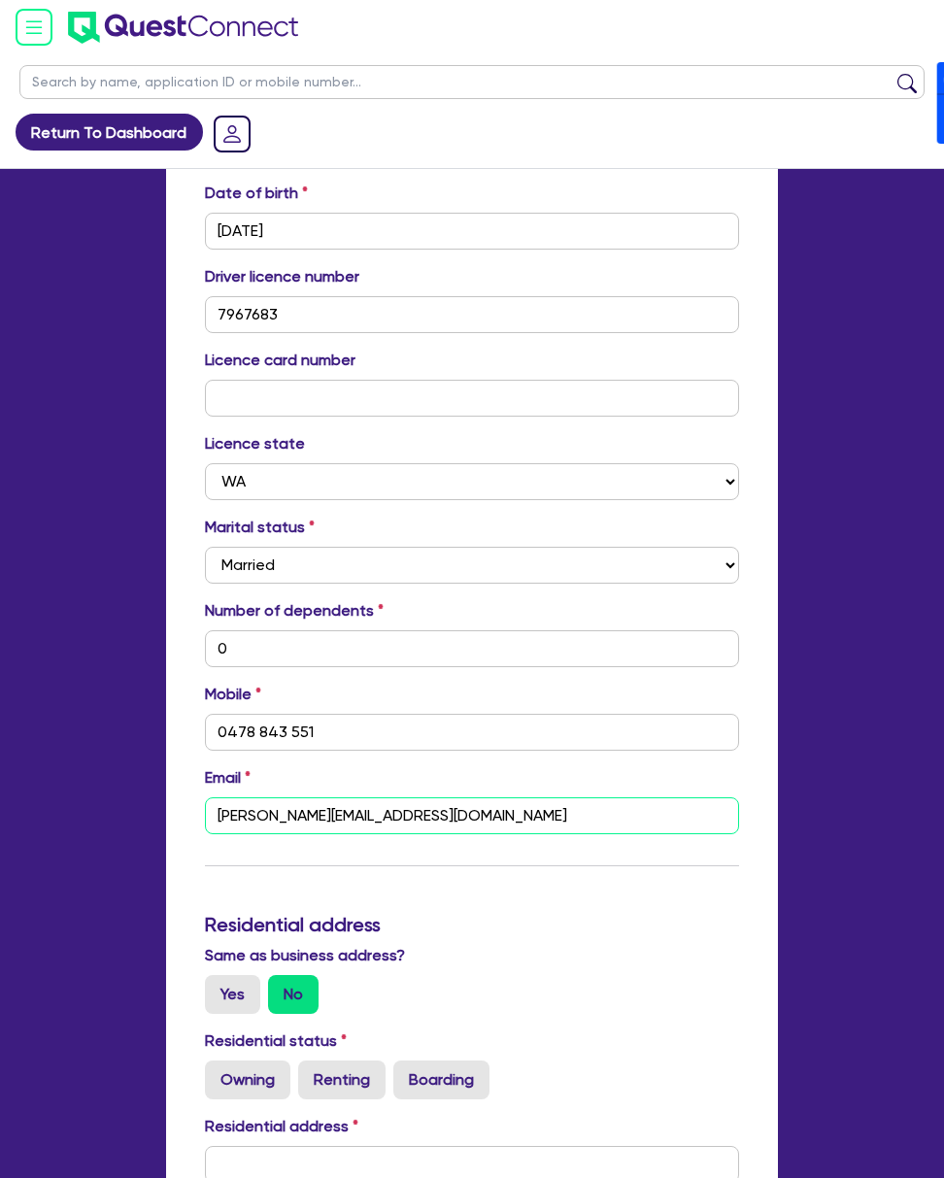
scroll to position [777, 0]
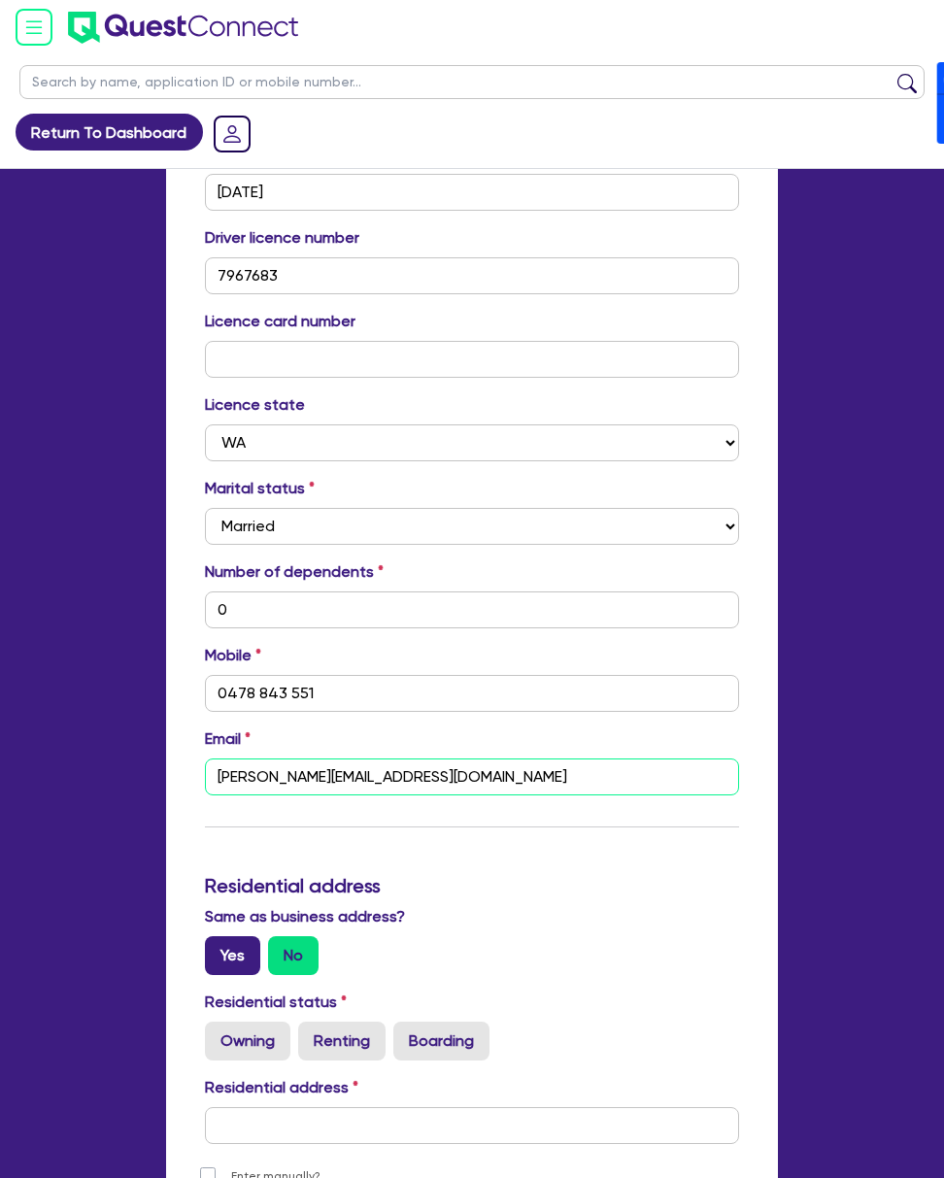
type input "[PERSON_NAME][EMAIL_ADDRESS][DOMAIN_NAME]"
click at [205, 960] on label "Yes" at bounding box center [232, 955] width 55 height 39
click at [205, 949] on input "Yes" at bounding box center [211, 942] width 13 height 13
radio input "true"
type input "0"
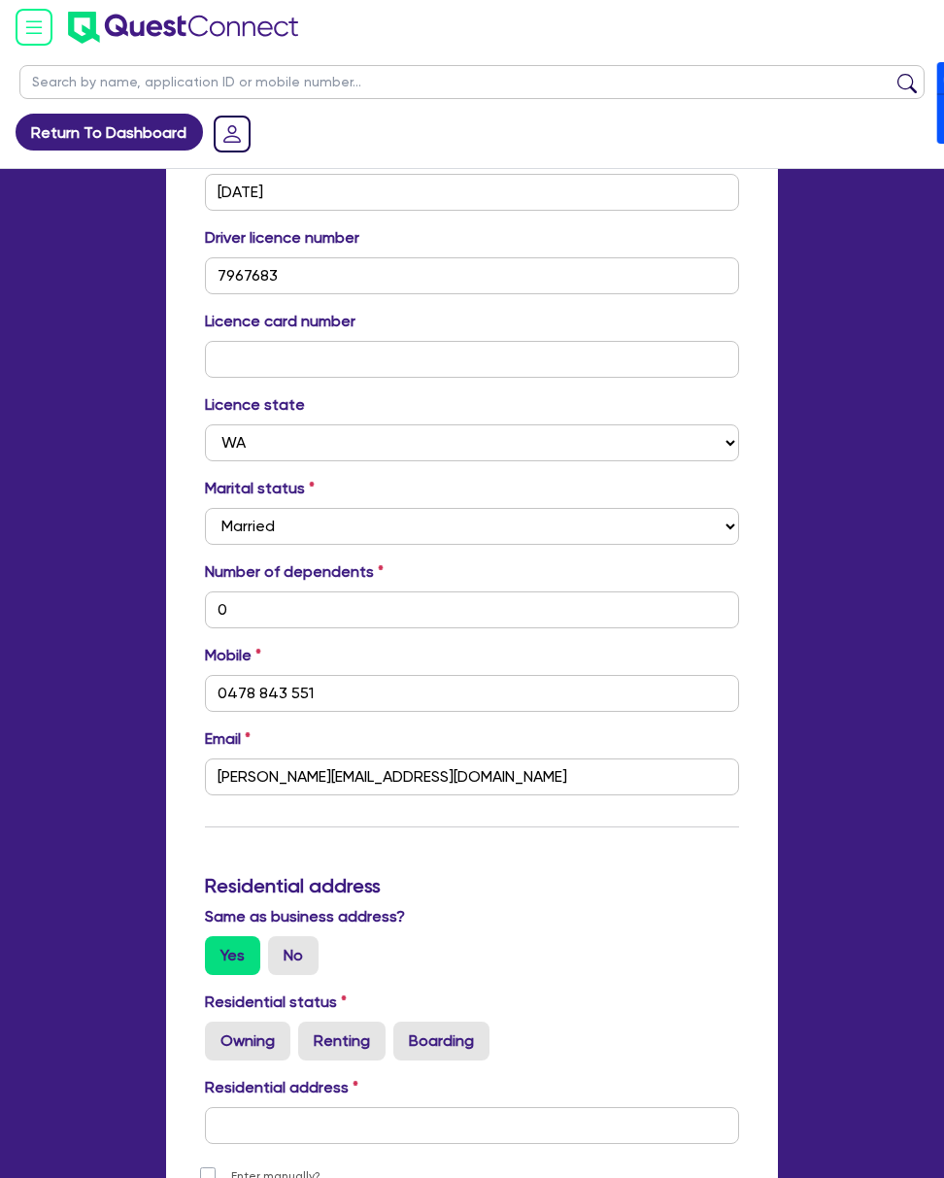
type input "0478 843 551"
type input "[STREET_ADDRESS]"
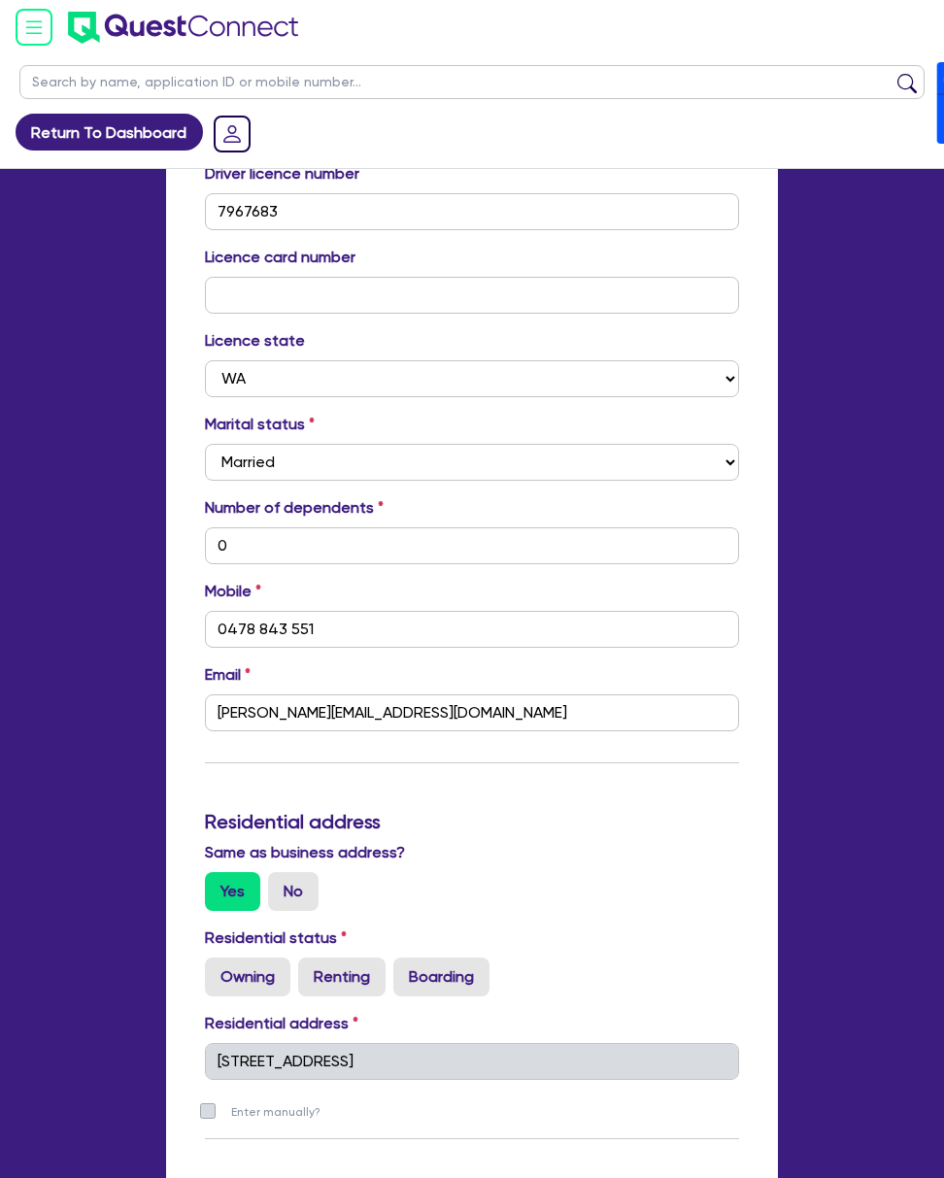
scroll to position [1035, 0]
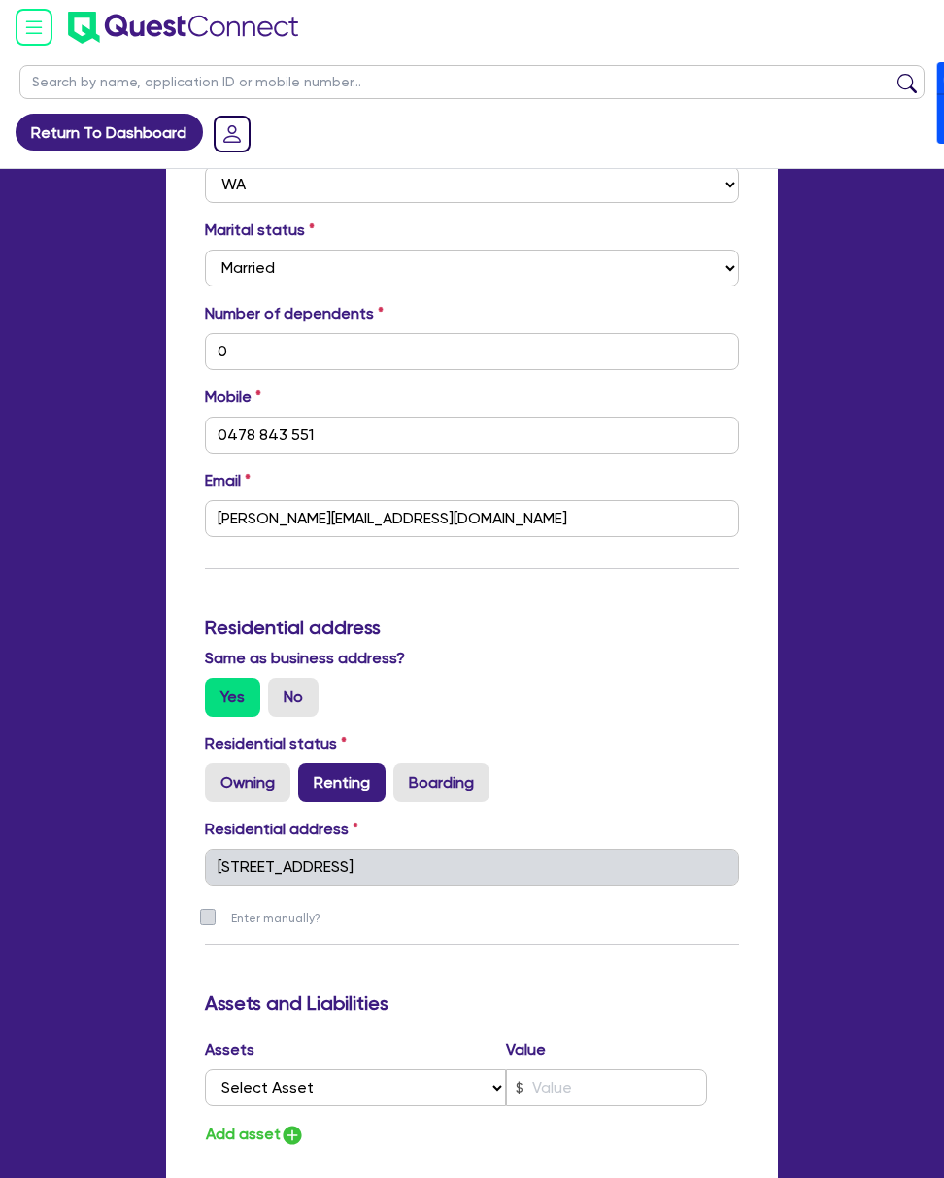
click at [298, 794] on label "Renting" at bounding box center [341, 782] width 87 height 39
click at [298, 776] on input "Renting" at bounding box center [304, 769] width 13 height 13
radio input "true"
type input "0"
type input "0478 843 551"
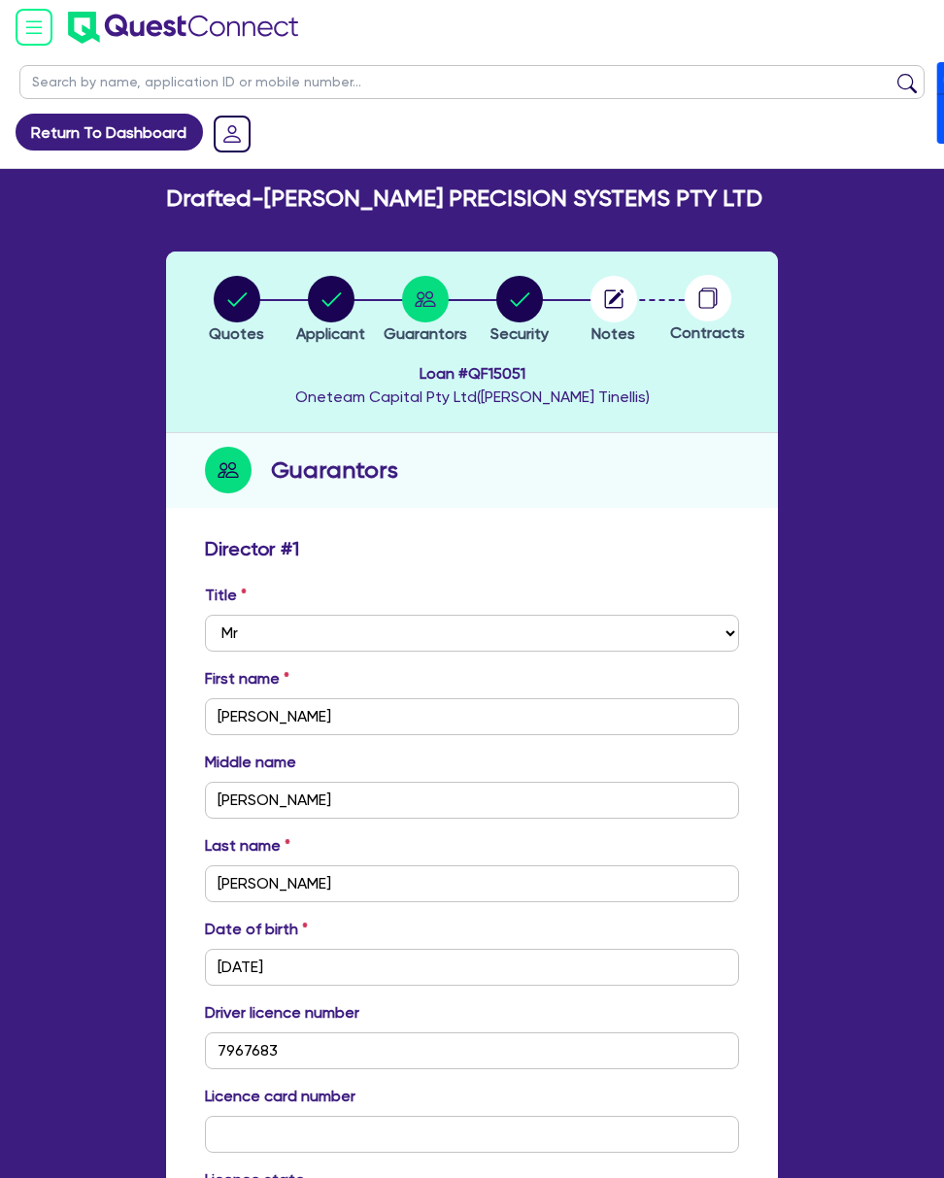
scroll to position [0, 0]
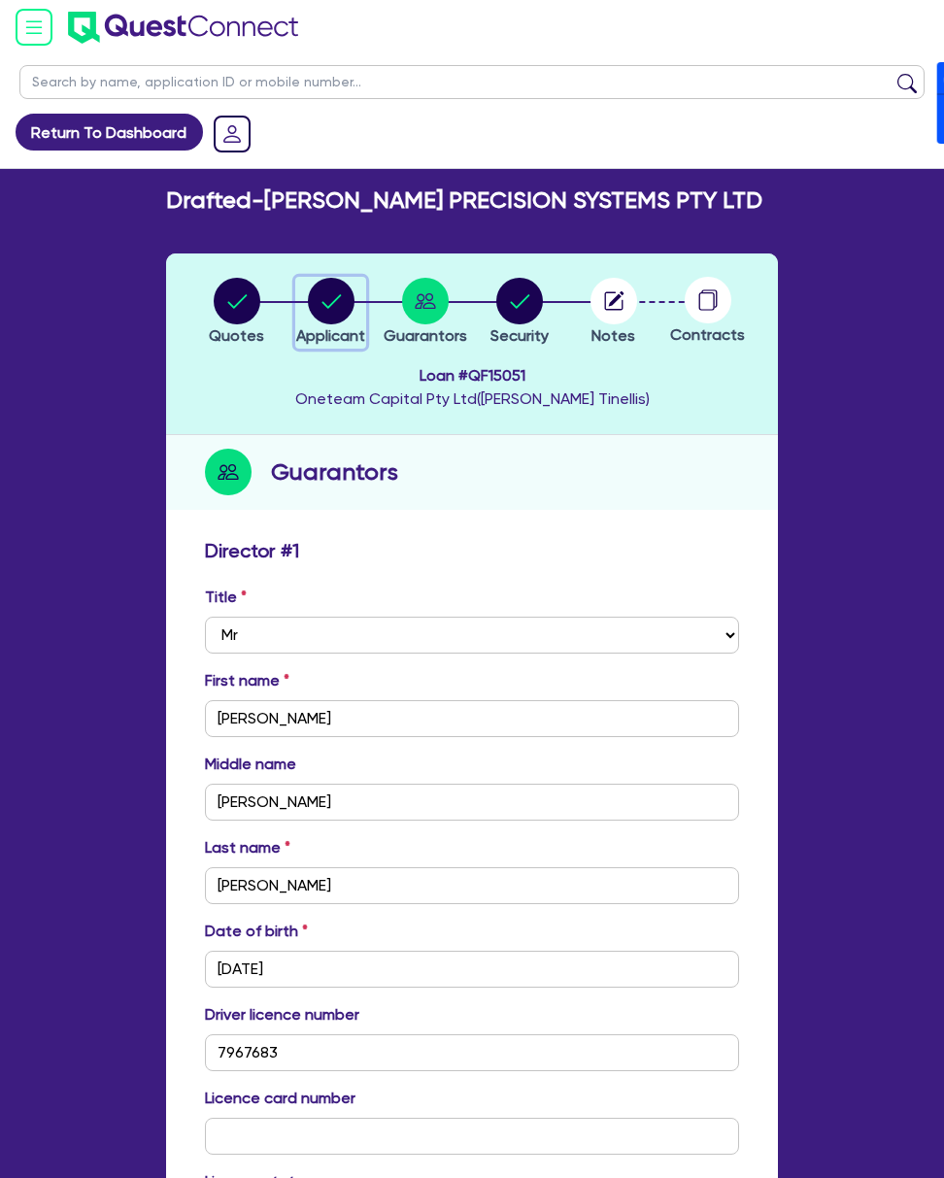
click at [340, 278] on circle "button" at bounding box center [331, 301] width 47 height 47
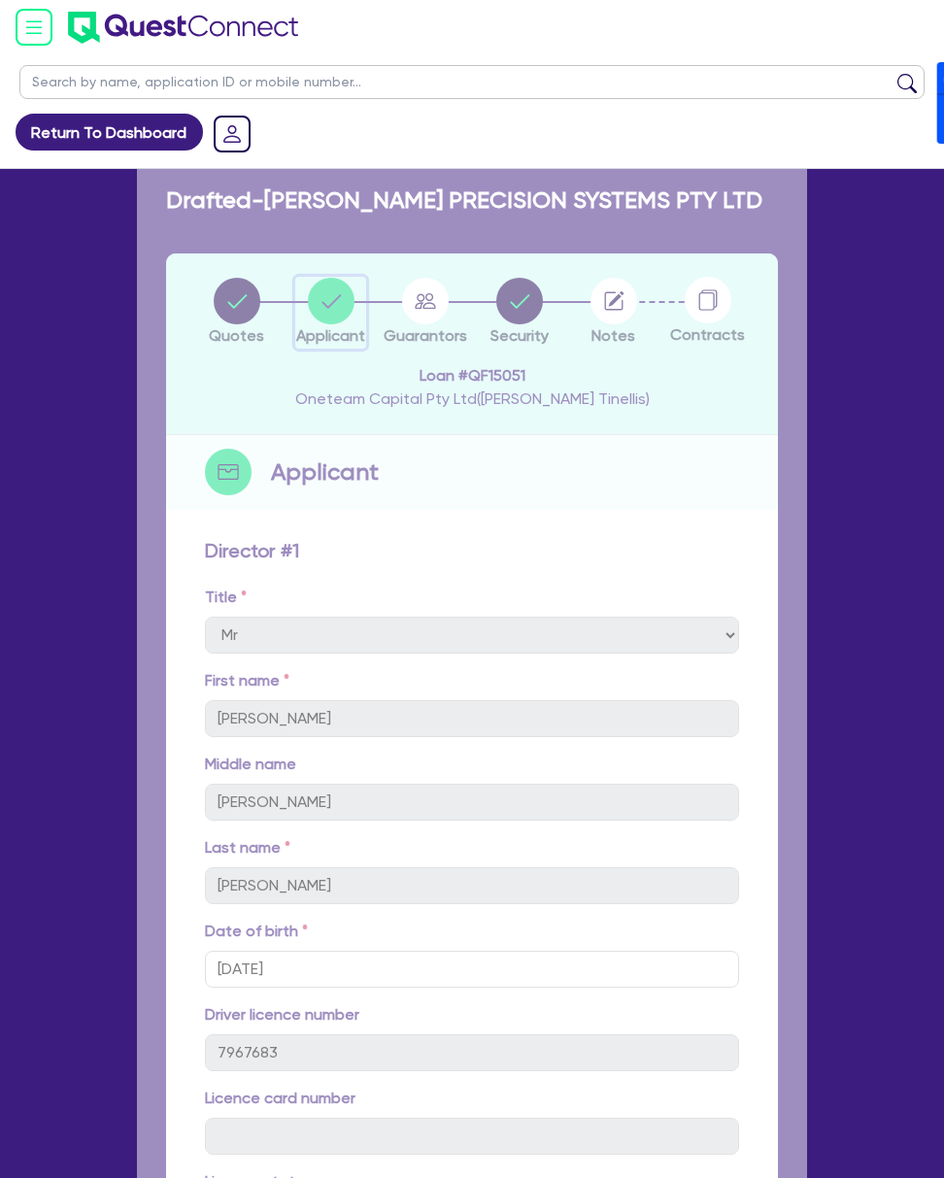
select select "COMPANY"
select select "MANUFACTURING"
select select "WHOLE_OR_PARTIAL"
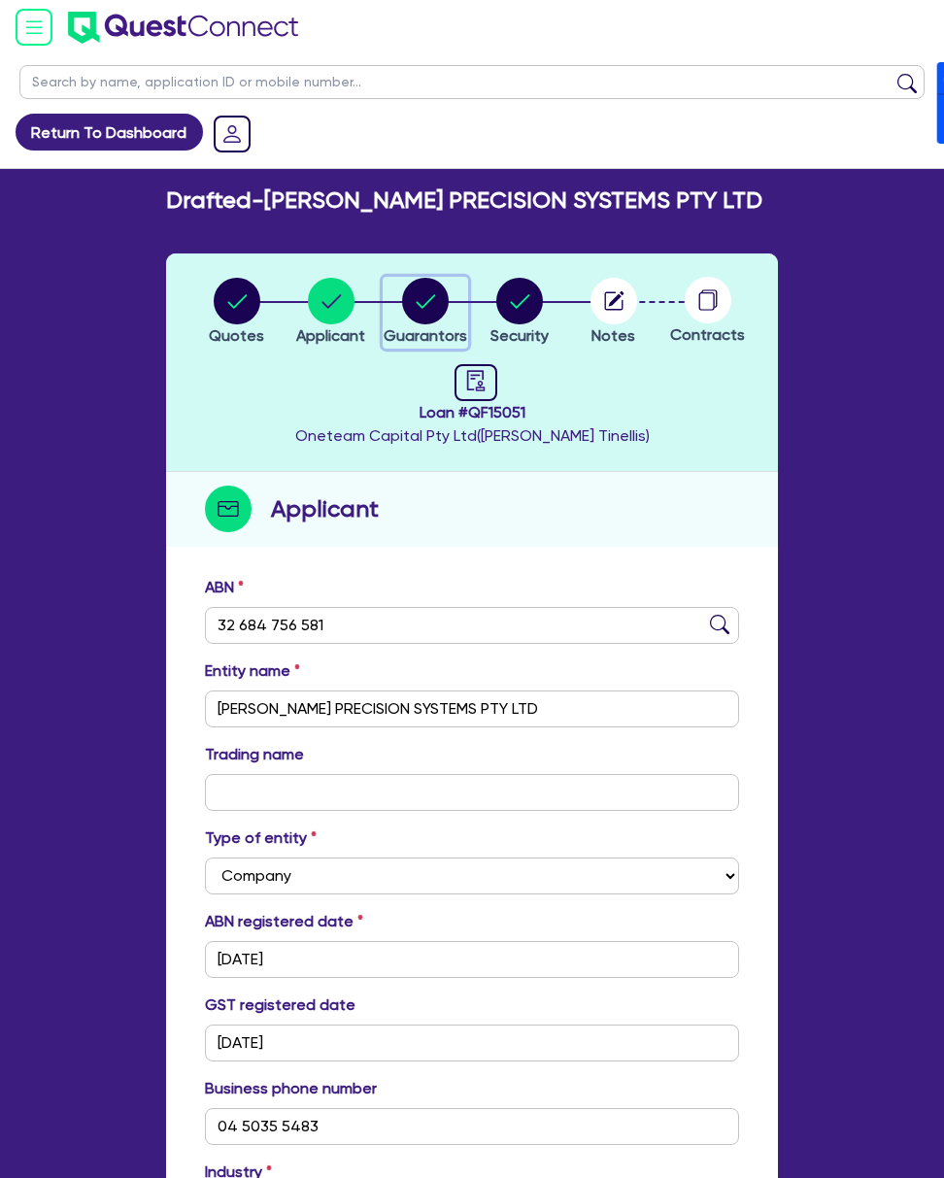
click at [433, 277] on button "Guarantors" at bounding box center [425, 313] width 85 height 72
select select "MR"
select select "WA"
select select "MARRIED"
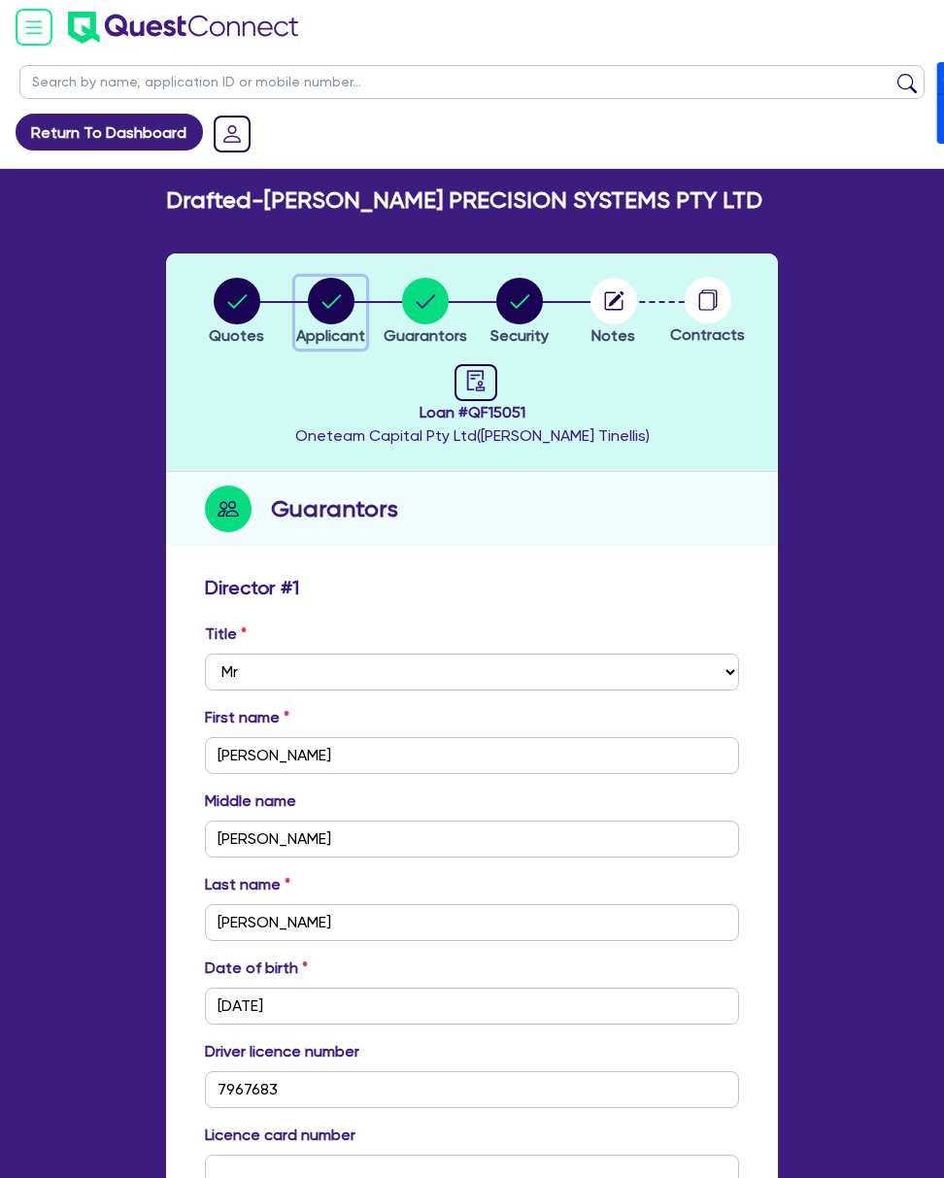
click at [318, 278] on circle "button" at bounding box center [331, 301] width 47 height 47
select select "COMPANY"
select select "MANUFACTURING"
select select "WHOLE_OR_PARTIAL"
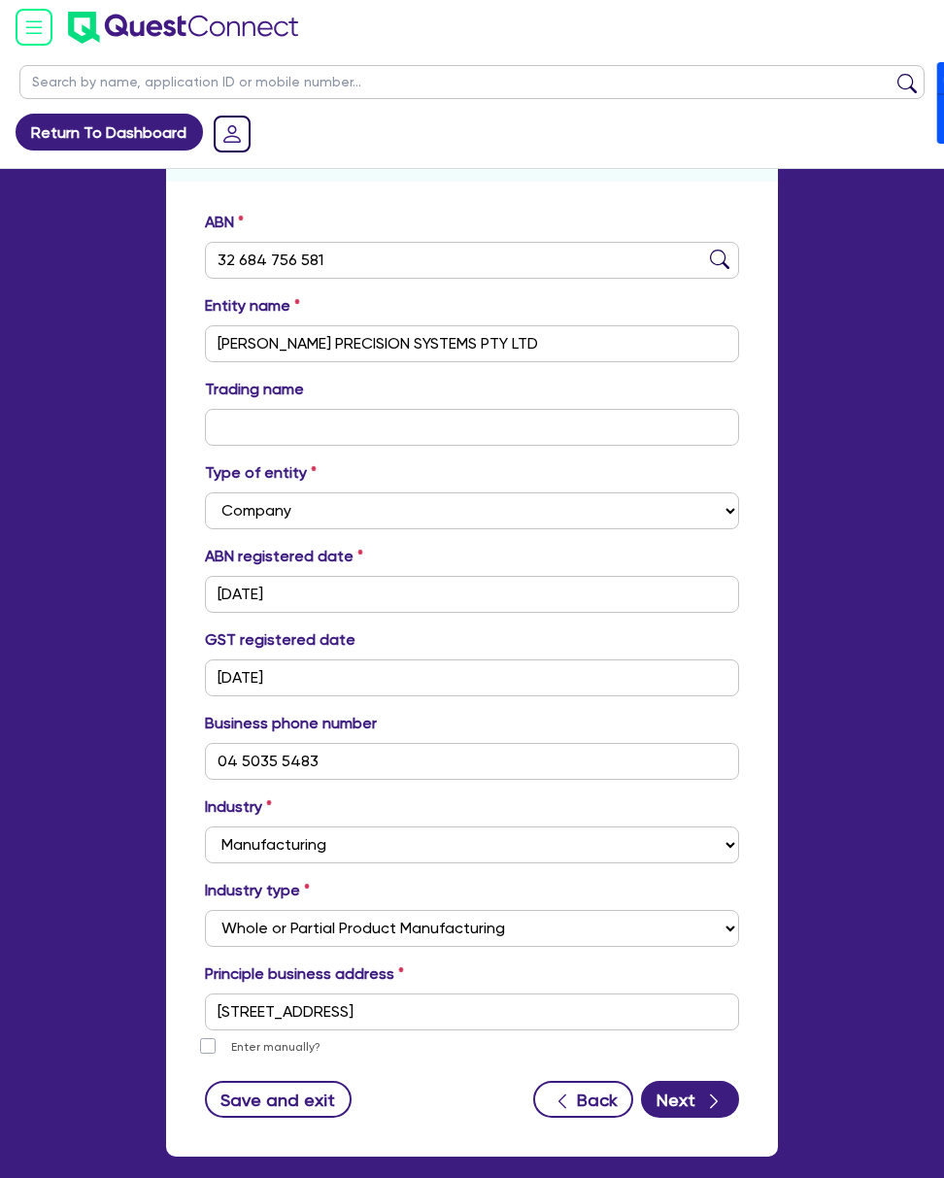
scroll to position [382, 0]
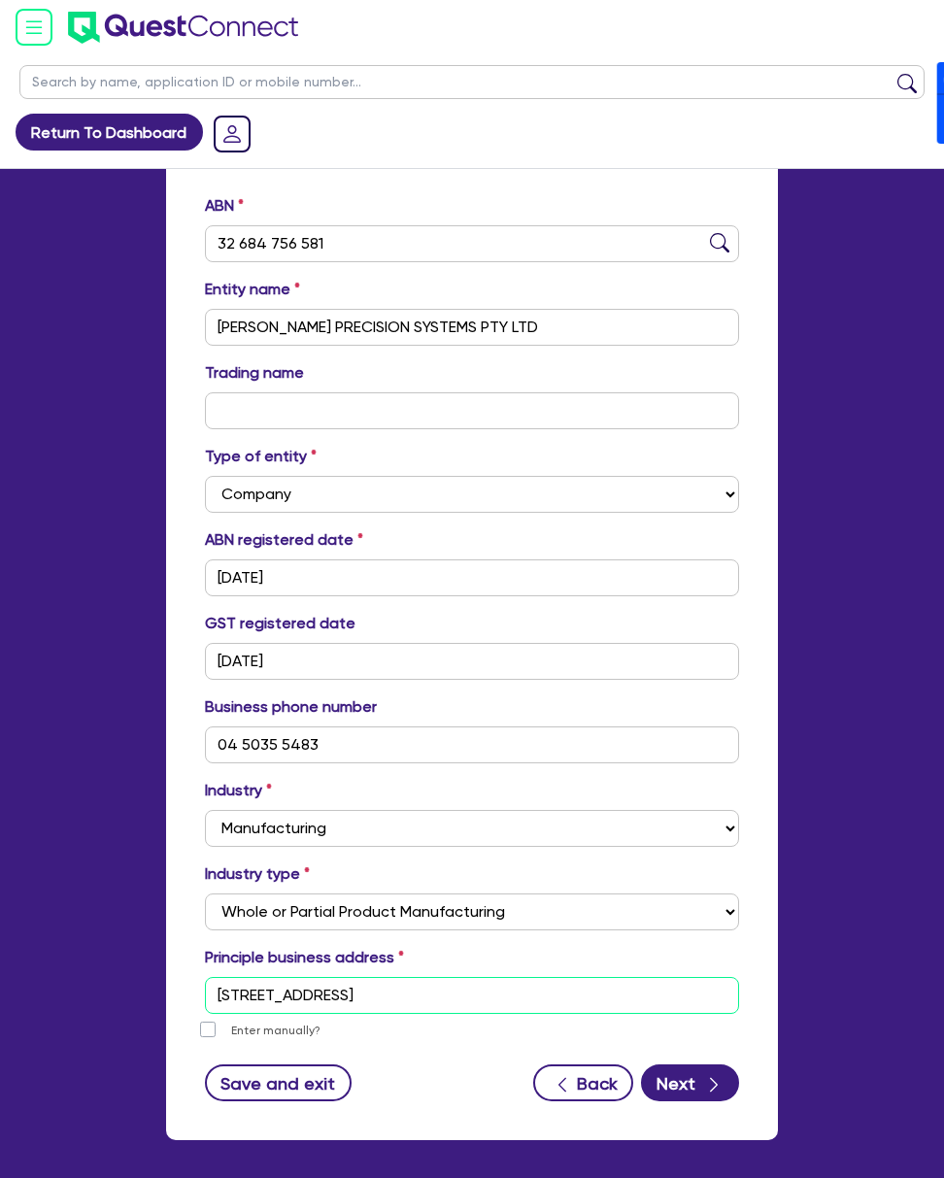
click at [363, 977] on input "[STREET_ADDRESS]" at bounding box center [472, 995] width 534 height 37
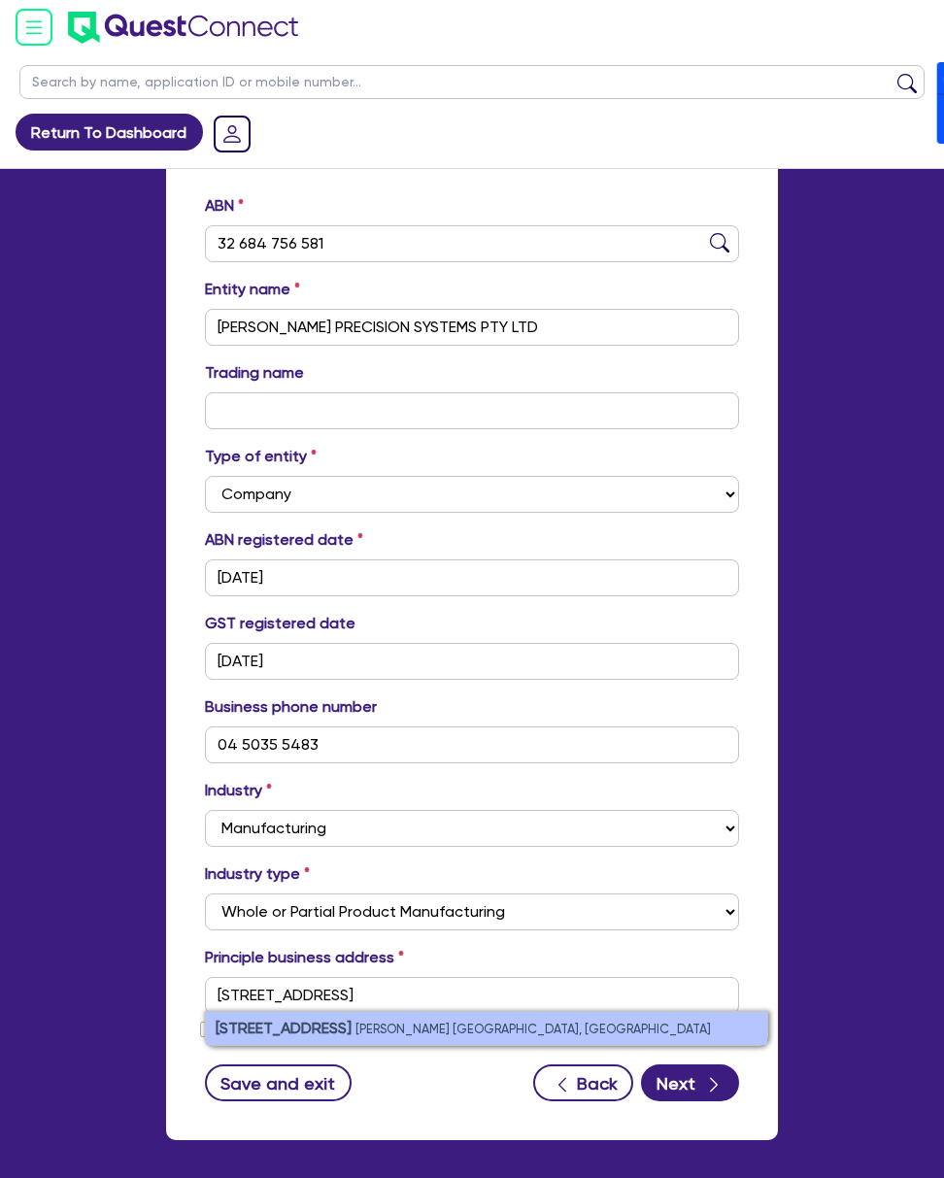
click at [408, 1021] on small "[PERSON_NAME] [GEOGRAPHIC_DATA], [GEOGRAPHIC_DATA]" at bounding box center [532, 1028] width 355 height 15
type input "[STREET_ADDRESS][PERSON_NAME]"
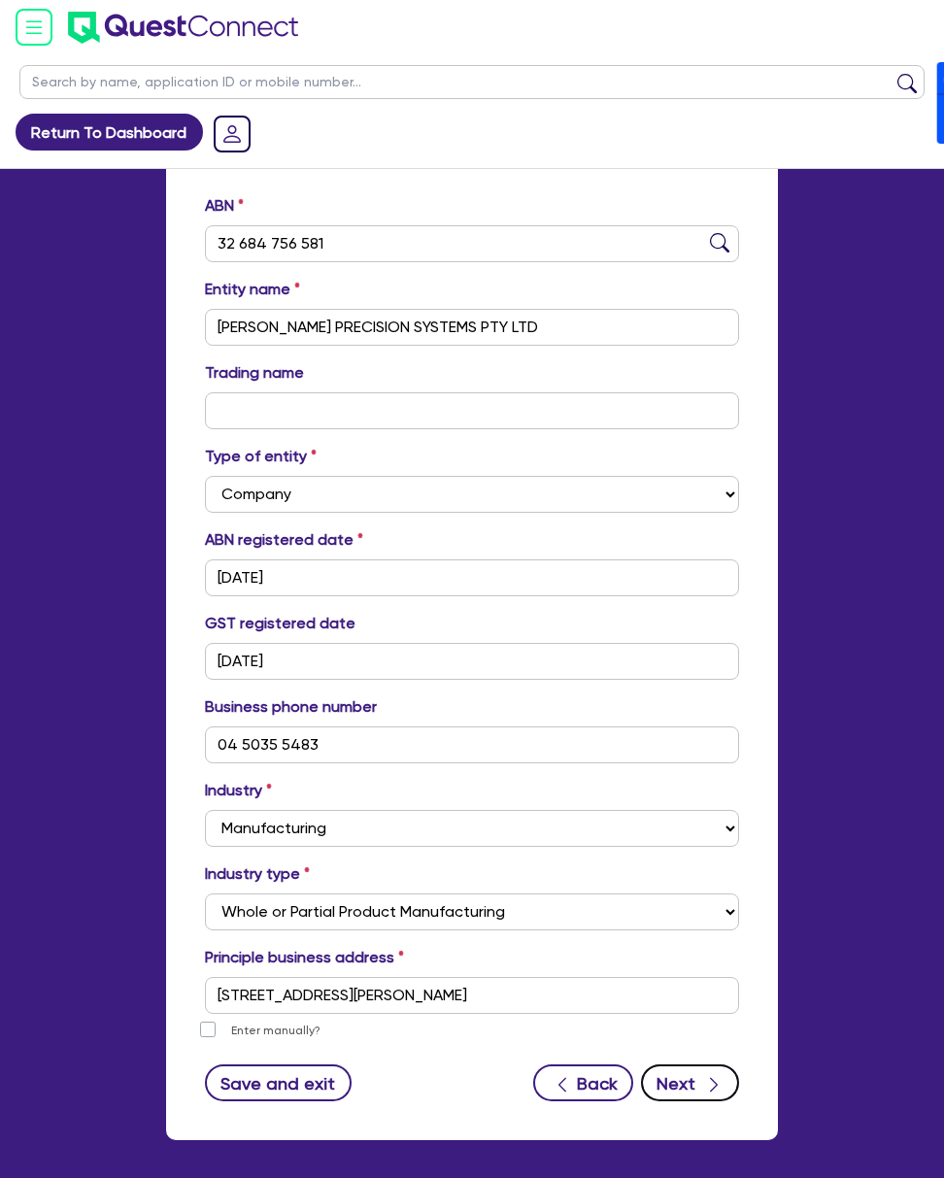
click at [739, 1064] on button "Next" at bounding box center [690, 1082] width 98 height 37
select select "MR"
select select "WA"
select select "MARRIED"
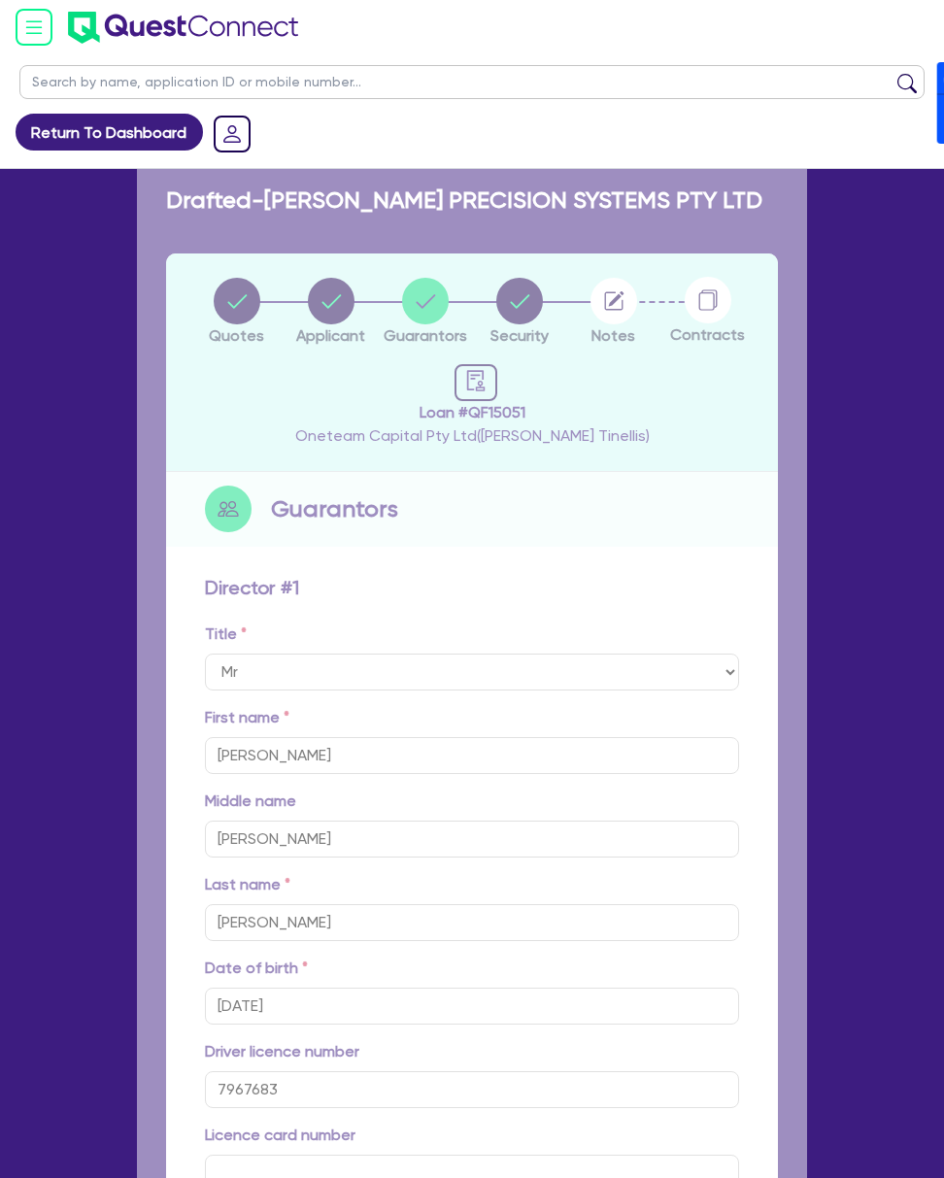
type input "0"
type input "0478 843 551"
type input "[STREET_ADDRESS][PERSON_NAME]"
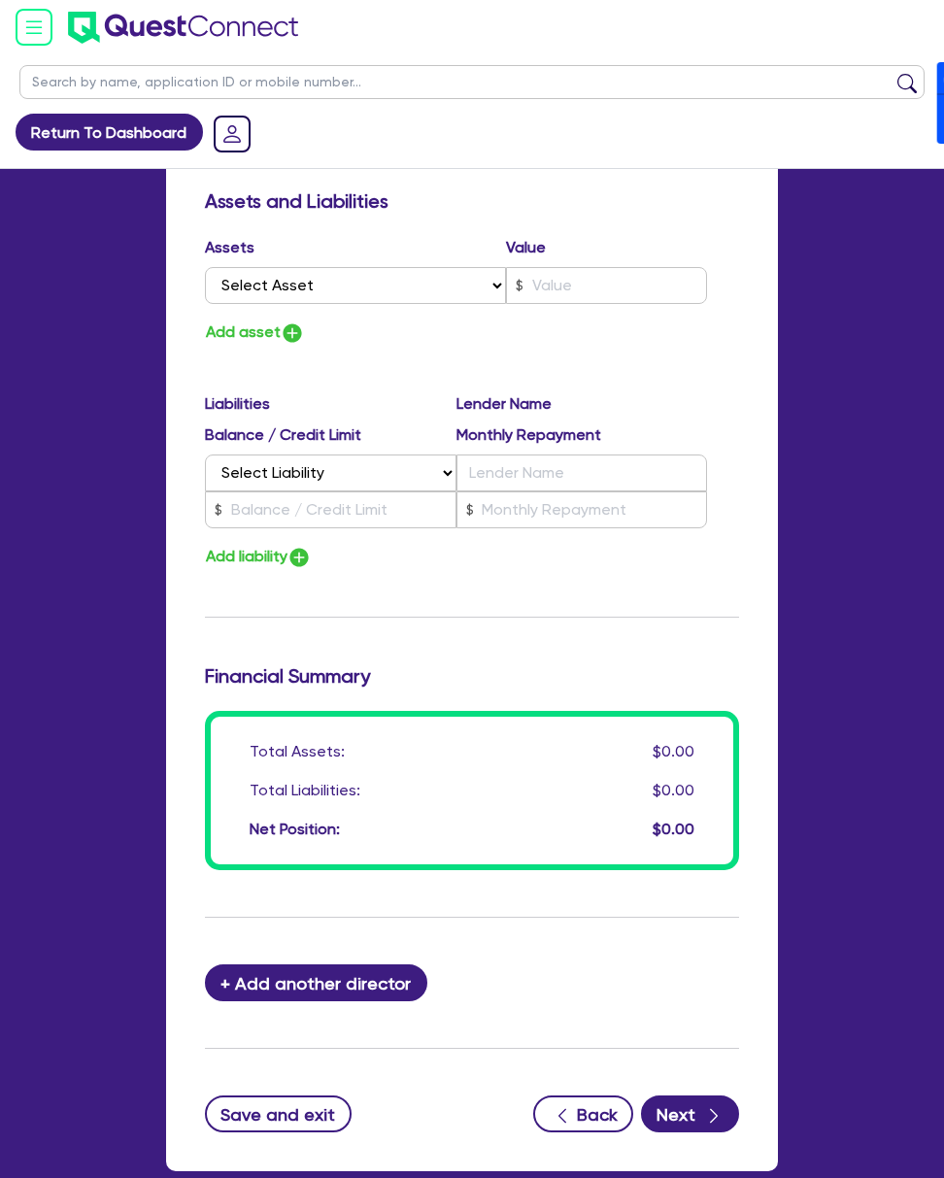
scroll to position [2024, 0]
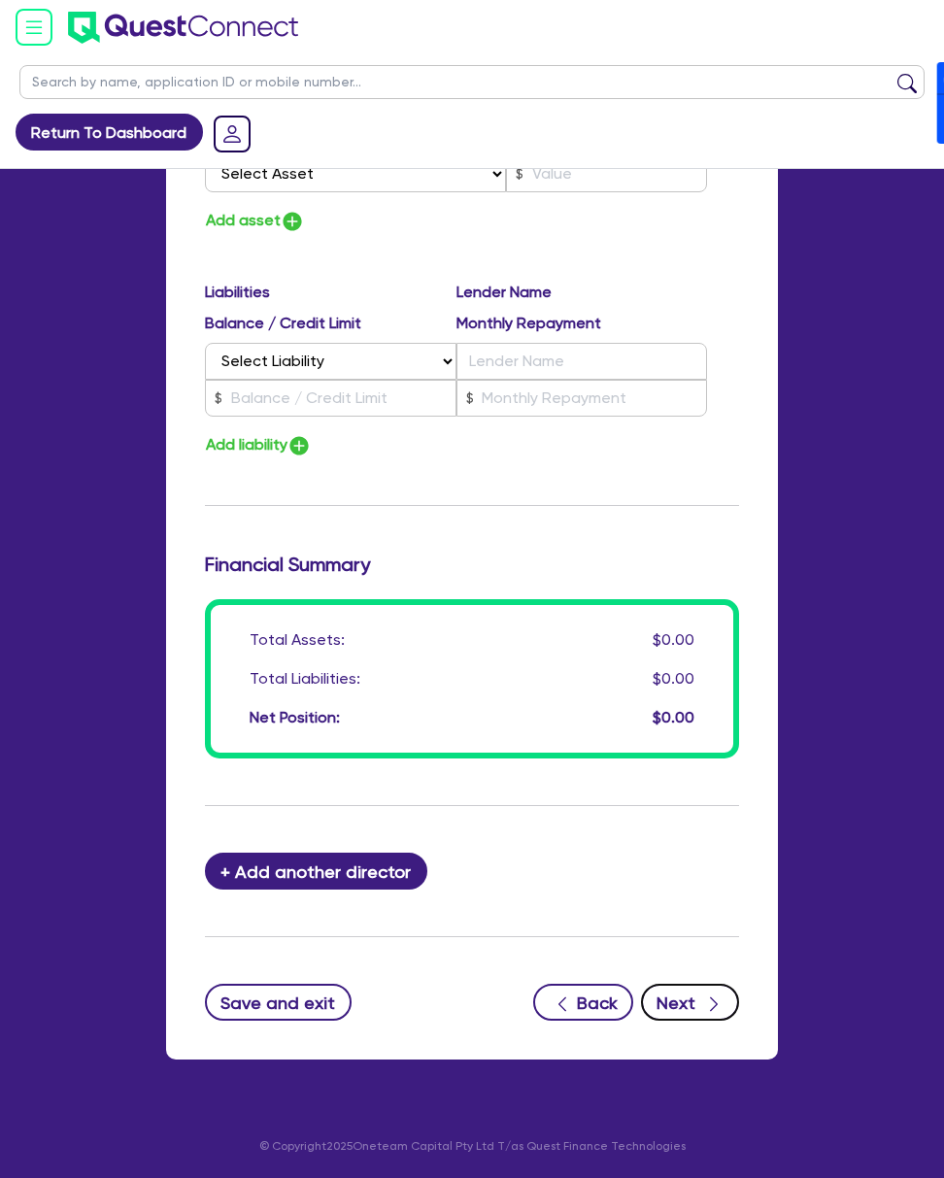
click at [739, 1004] on button "Next" at bounding box center [690, 1002] width 98 height 37
select select "SECONDARY_ASSETS"
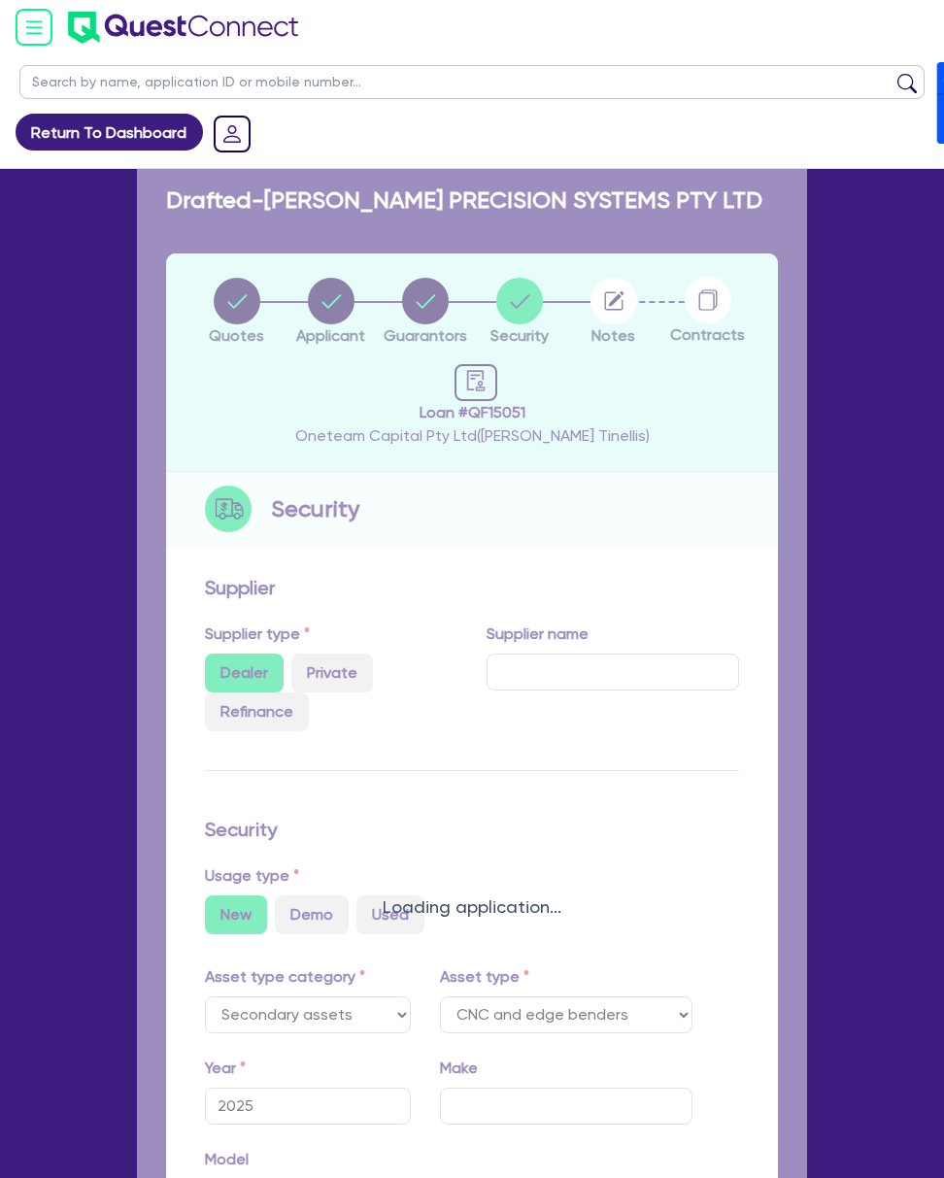
select select "CNC_AND_EDGE_BENDERS"
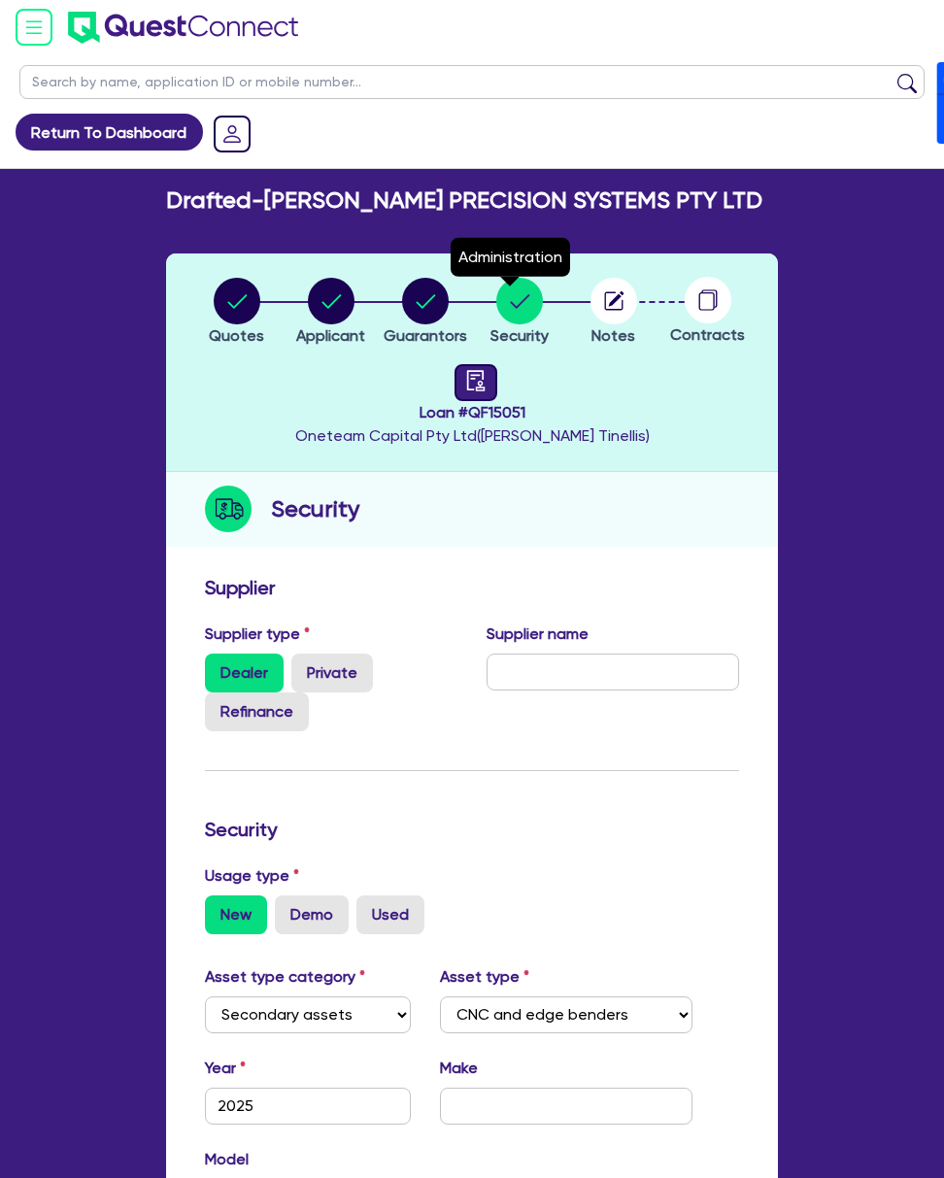
click at [486, 370] on icon "audit" at bounding box center [475, 380] width 21 height 21
select select "DRAFTED_NEW"
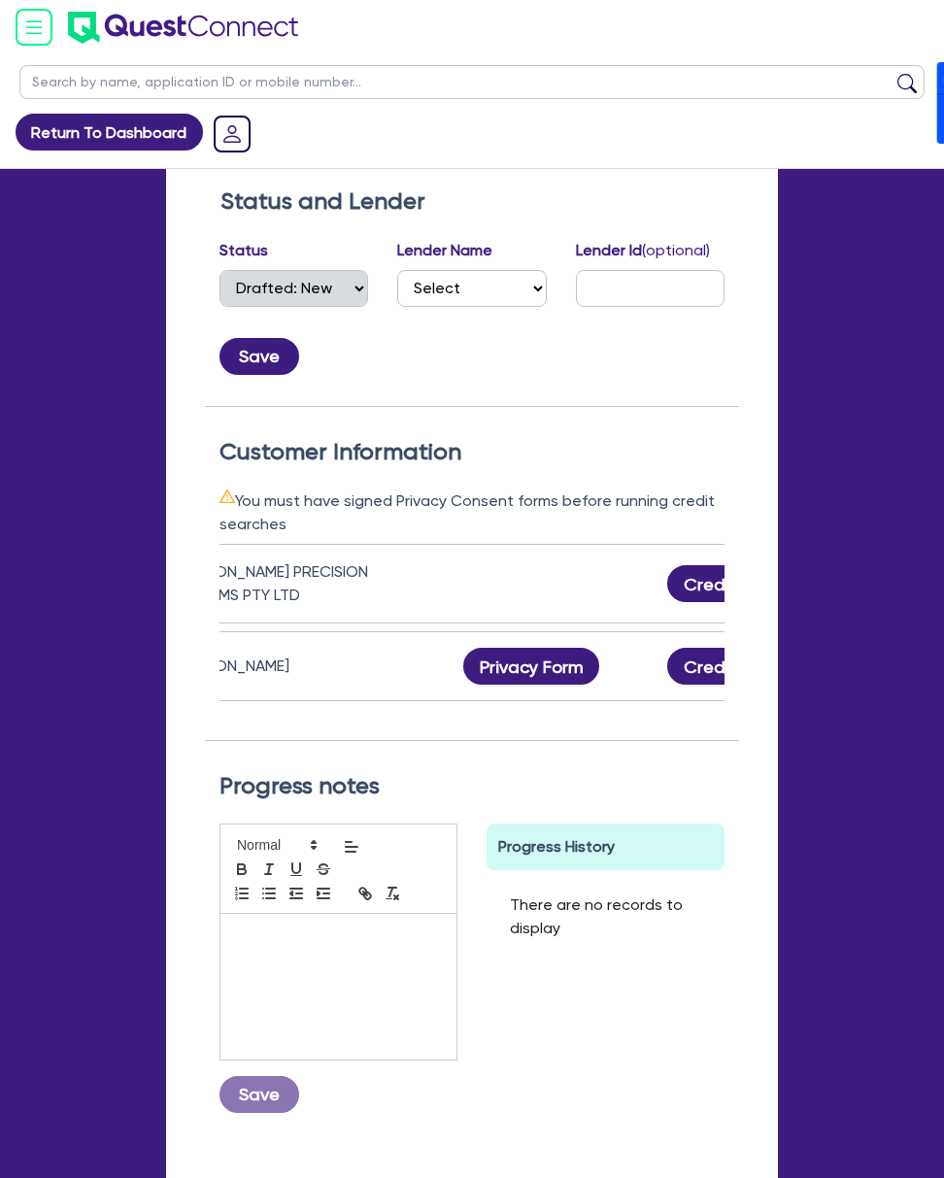
scroll to position [0, 194]
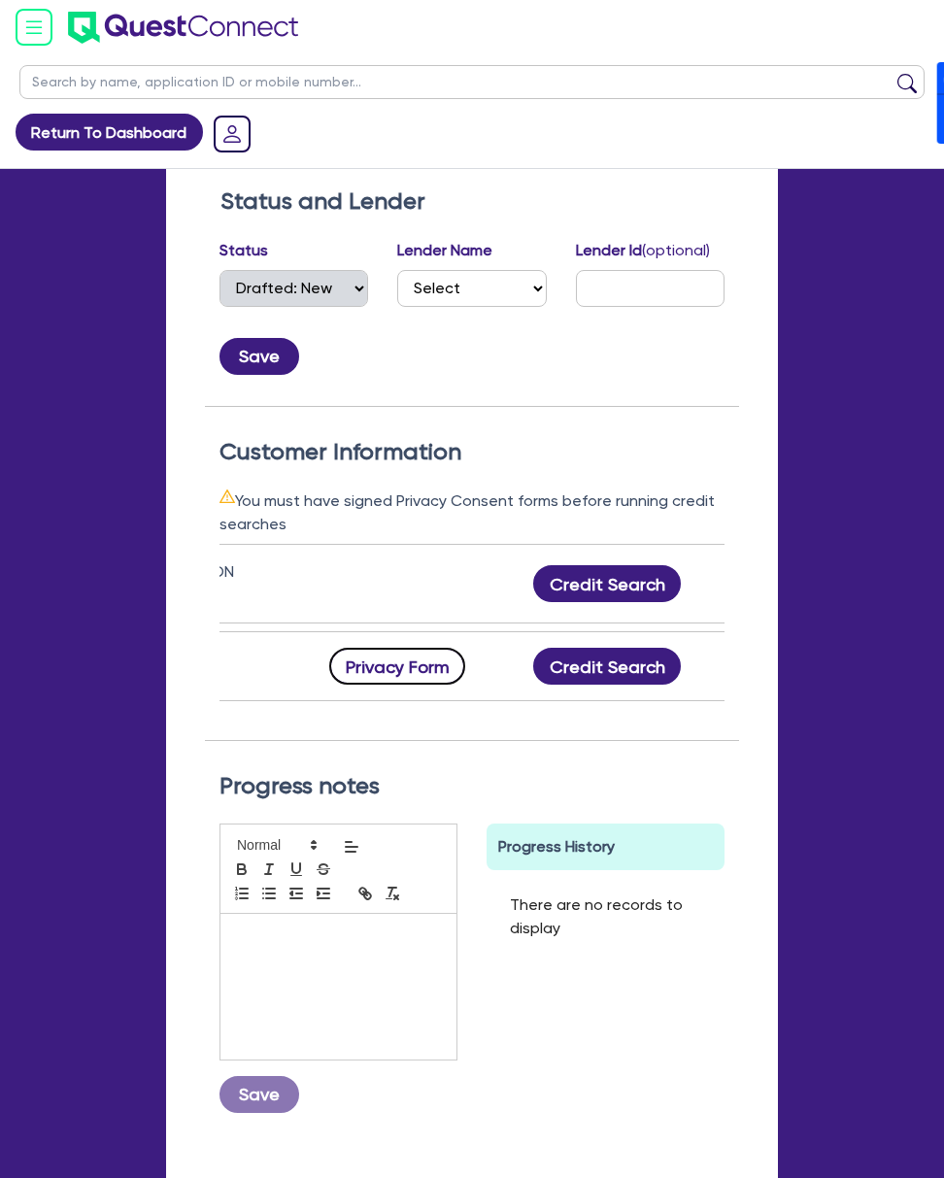
click at [365, 648] on button "Privacy Form" at bounding box center [397, 666] width 136 height 37
